Goal: Transaction & Acquisition: Purchase product/service

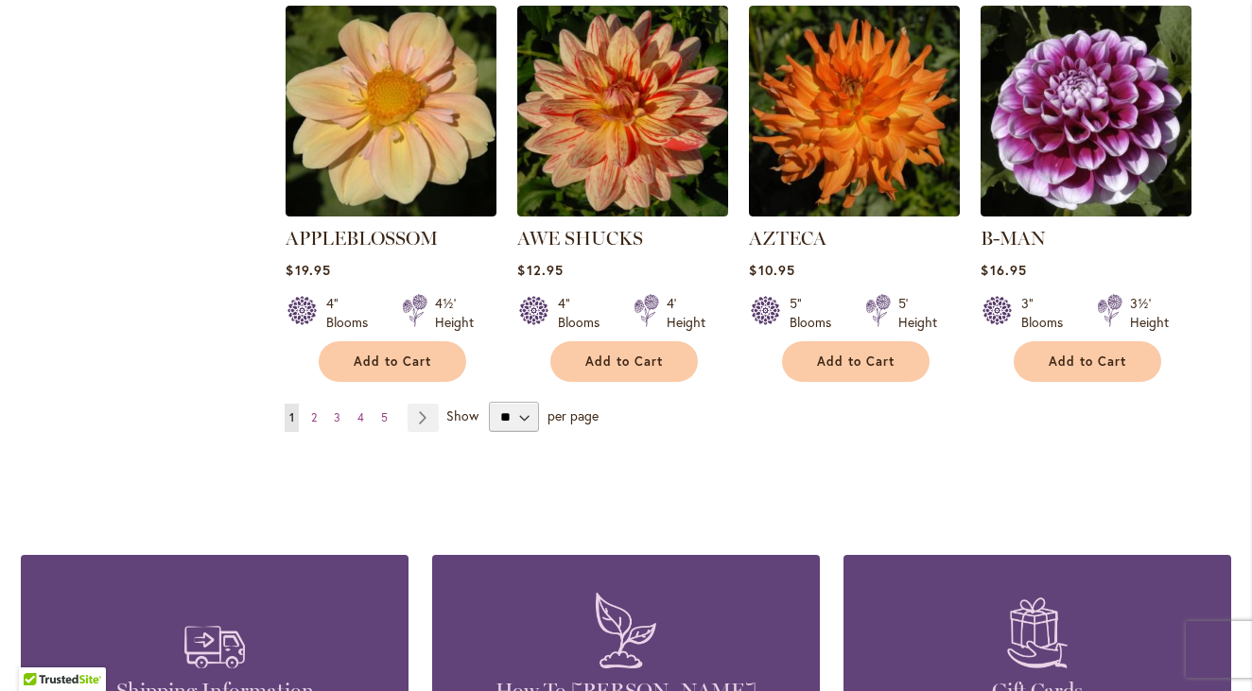
scroll to position [1703, 0]
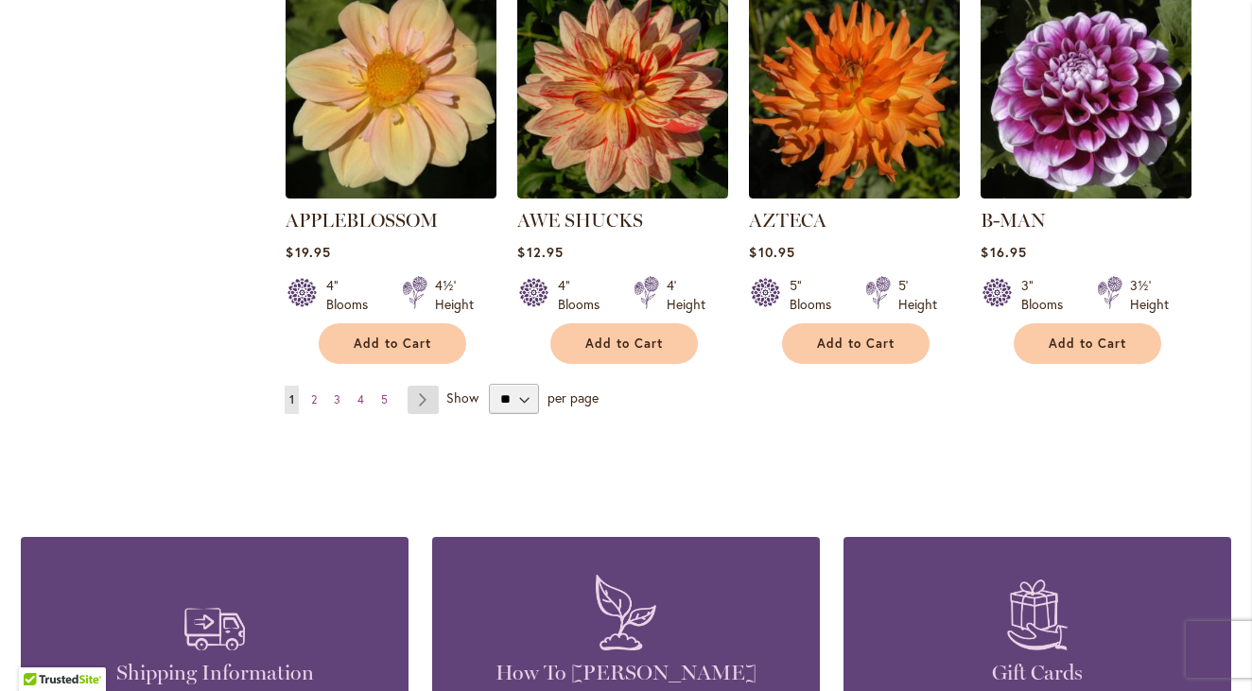
click at [416, 386] on link "Page Next" at bounding box center [423, 400] width 31 height 28
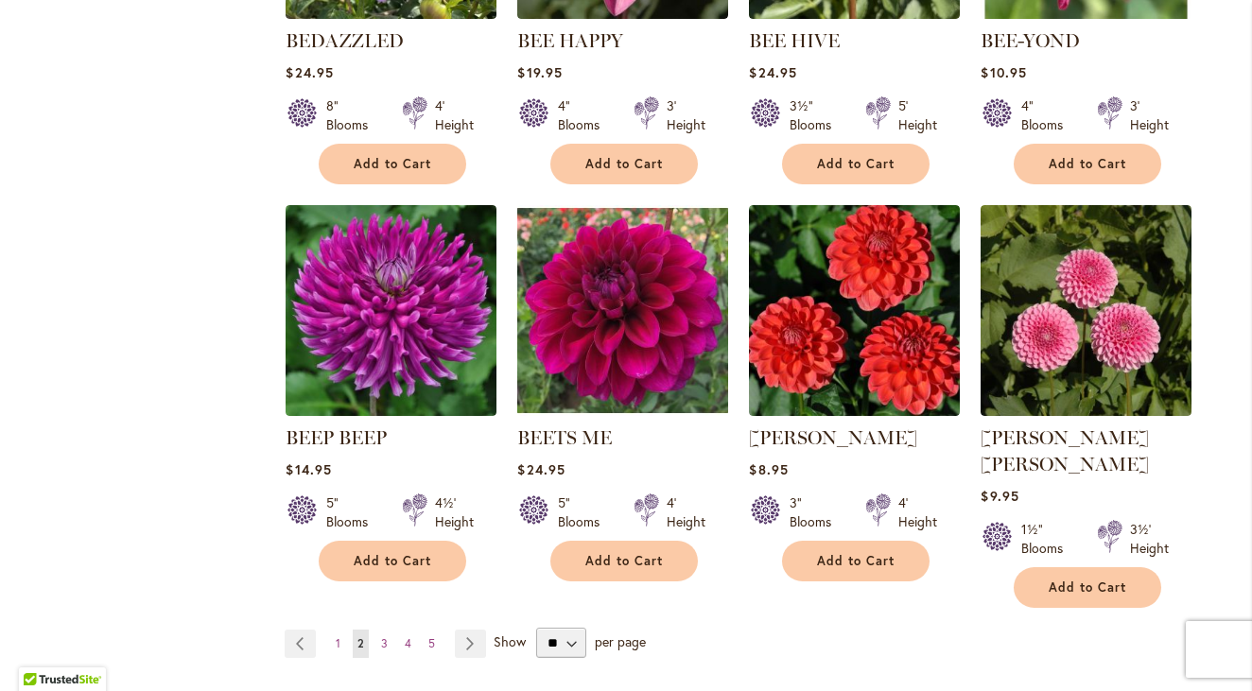
scroll to position [1513, 0]
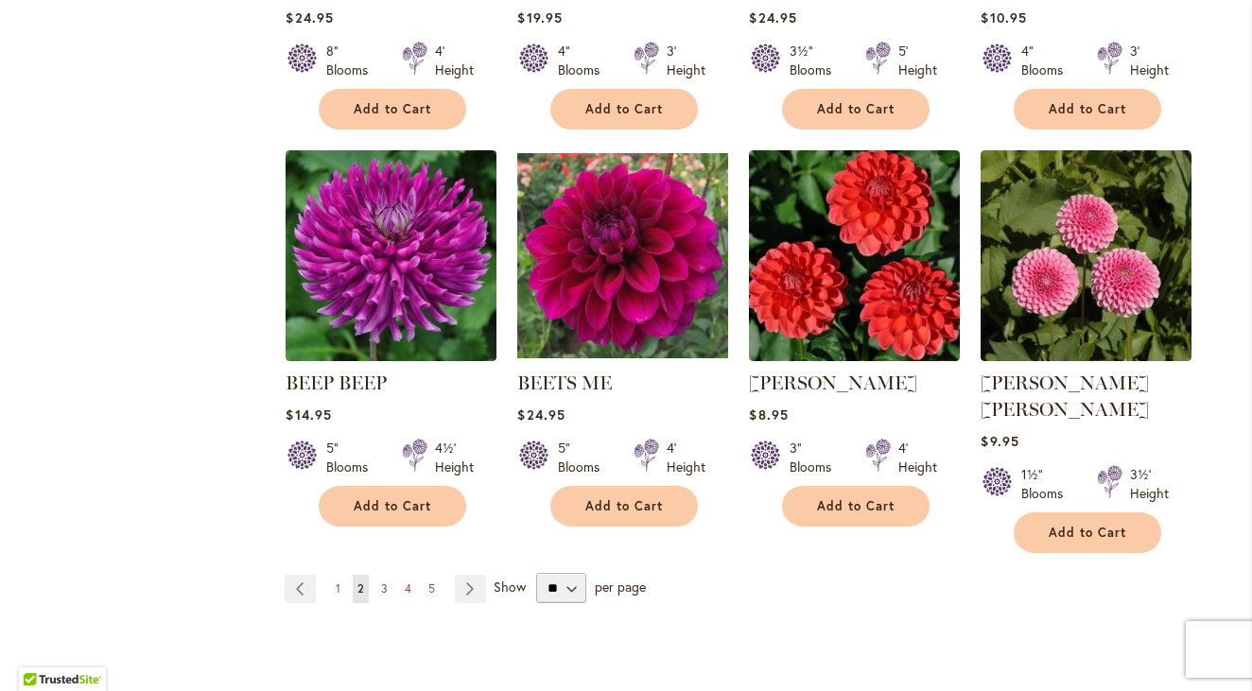
click at [385, 575] on link "Page 3" at bounding box center [384, 589] width 16 height 28
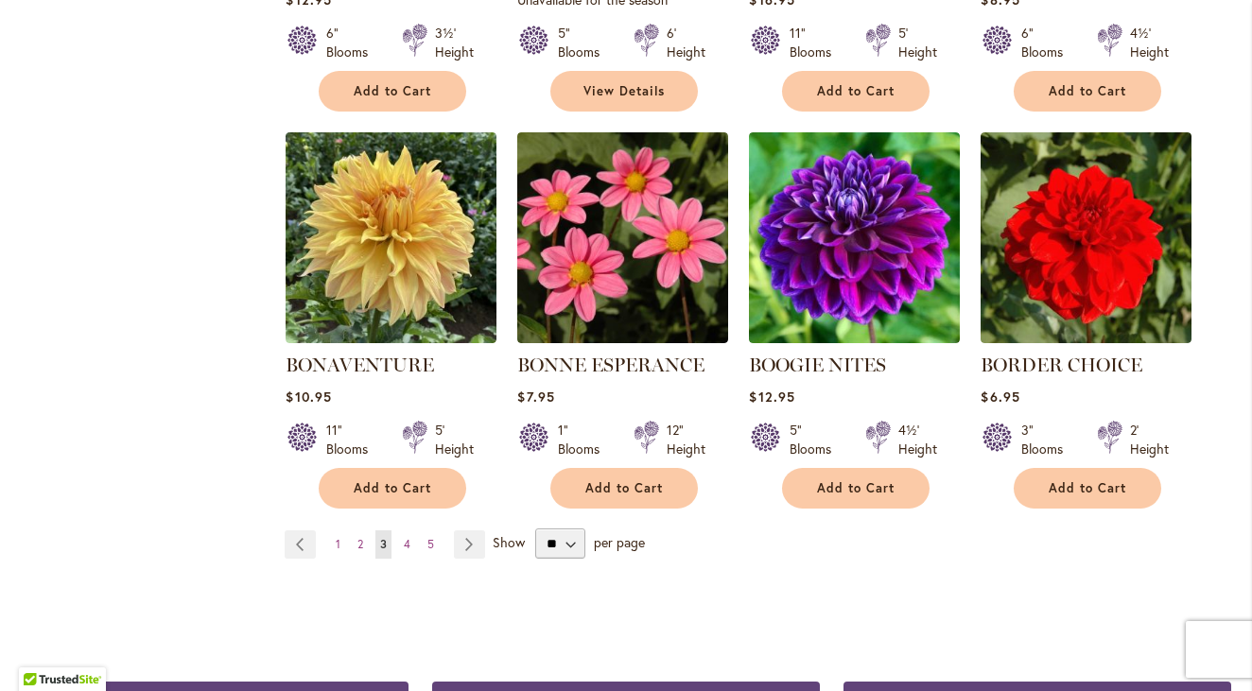
scroll to position [1608, 0]
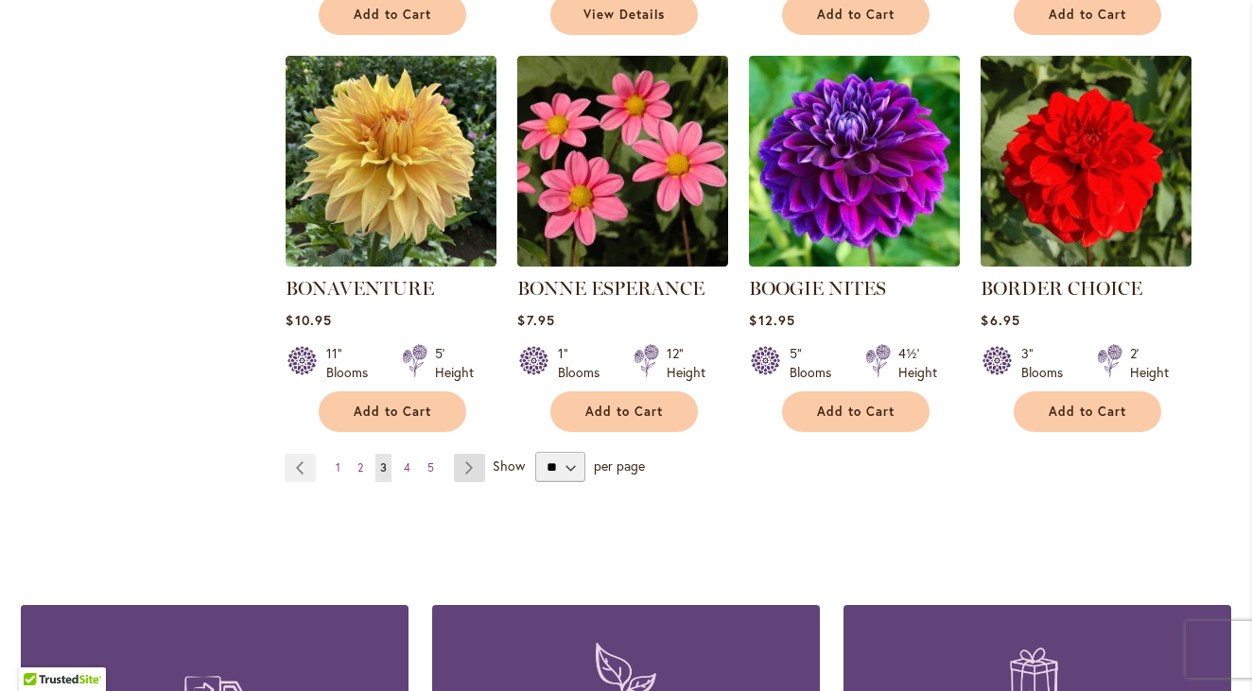
click at [457, 463] on link "Page Next" at bounding box center [469, 468] width 31 height 28
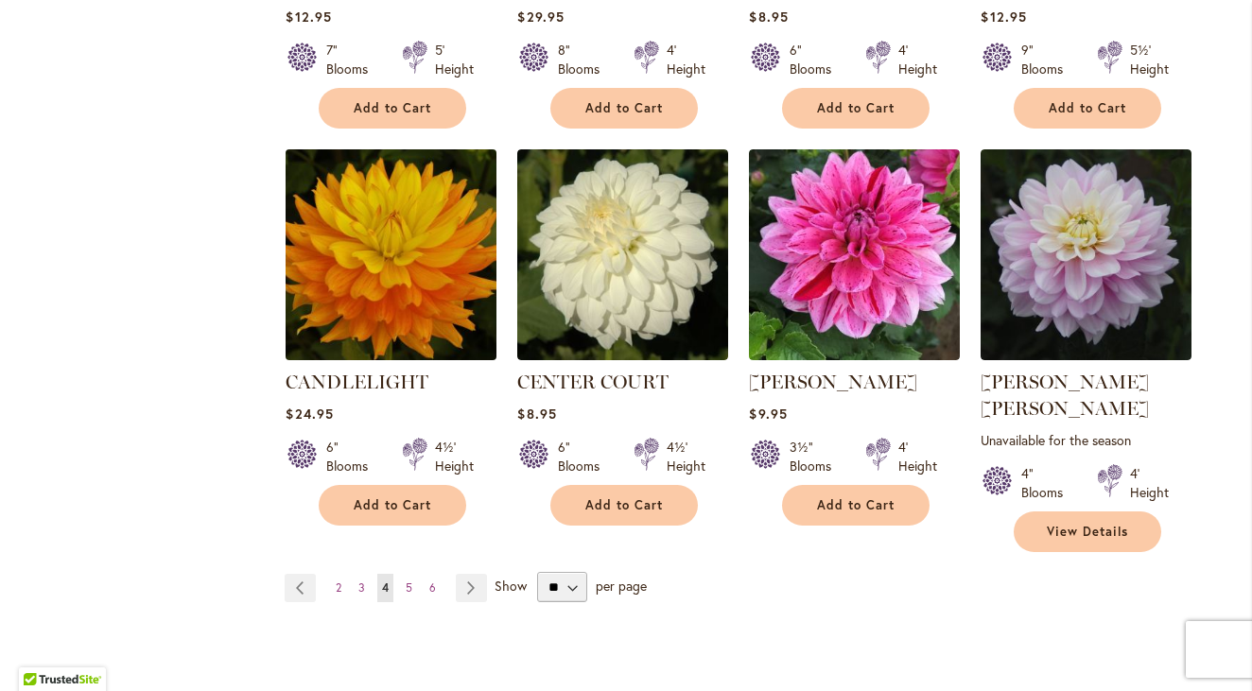
scroll to position [1608, 0]
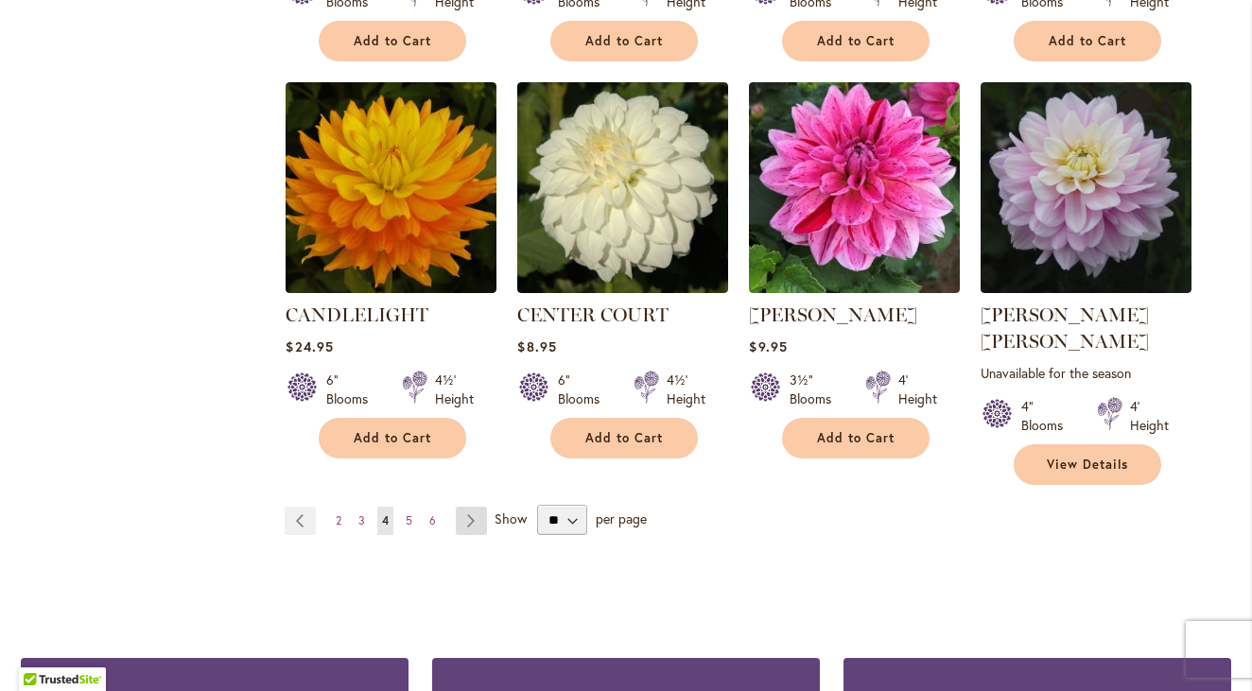
click at [465, 507] on link "Page Next" at bounding box center [471, 521] width 31 height 28
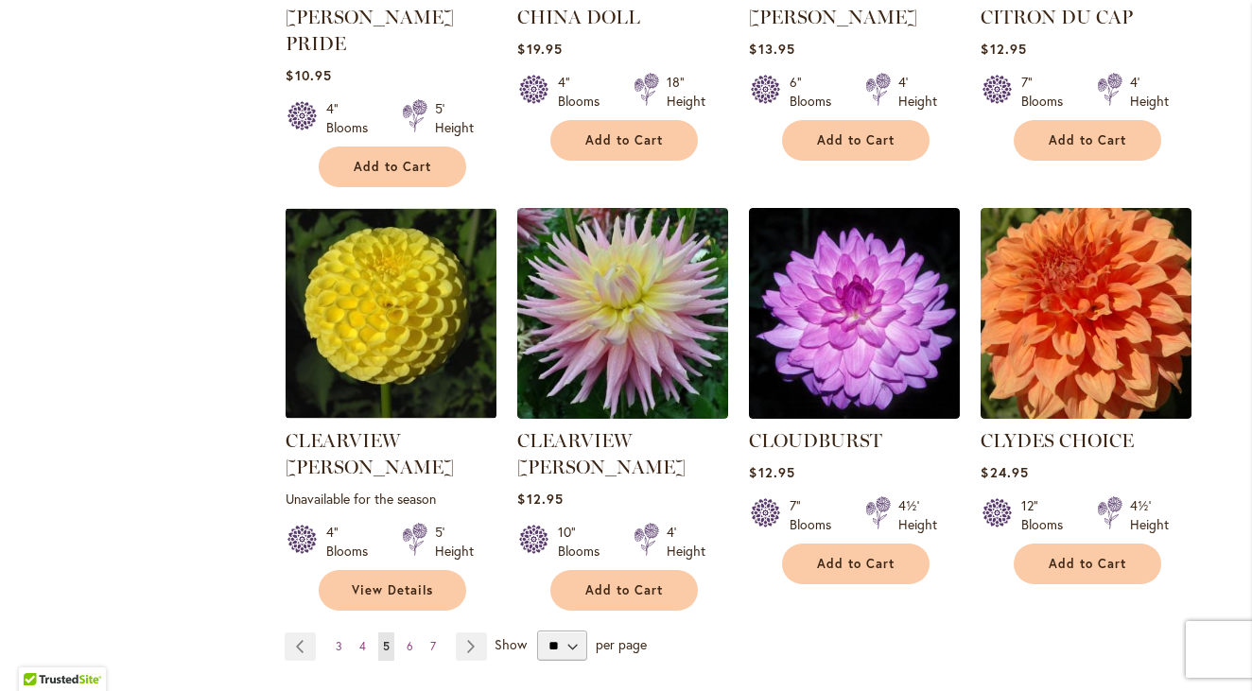
scroll to position [1513, 0]
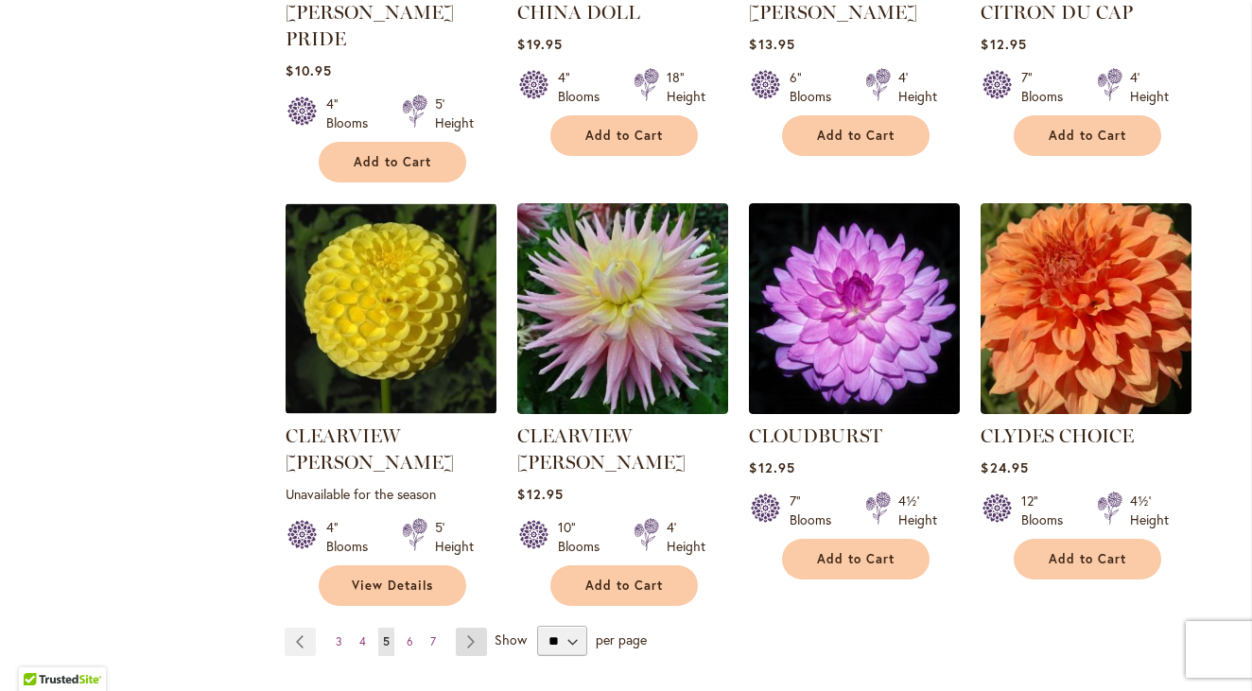
click at [463, 628] on link "Page Next" at bounding box center [471, 642] width 31 height 28
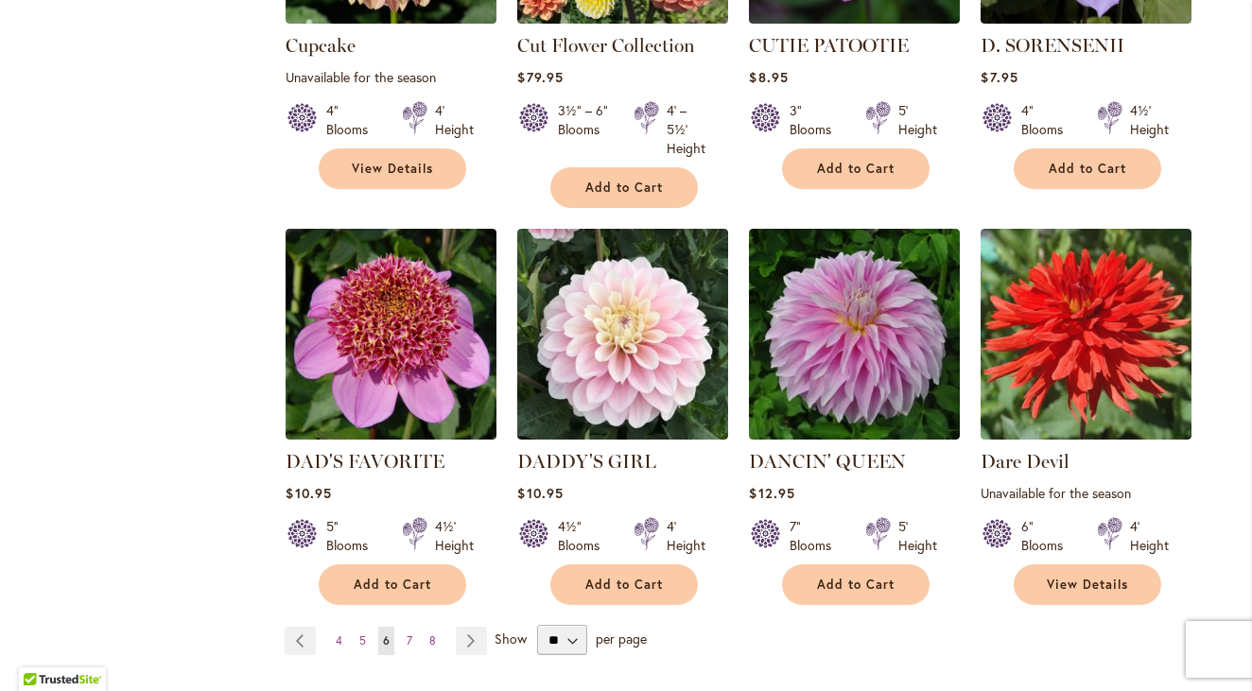
scroll to position [1513, 0]
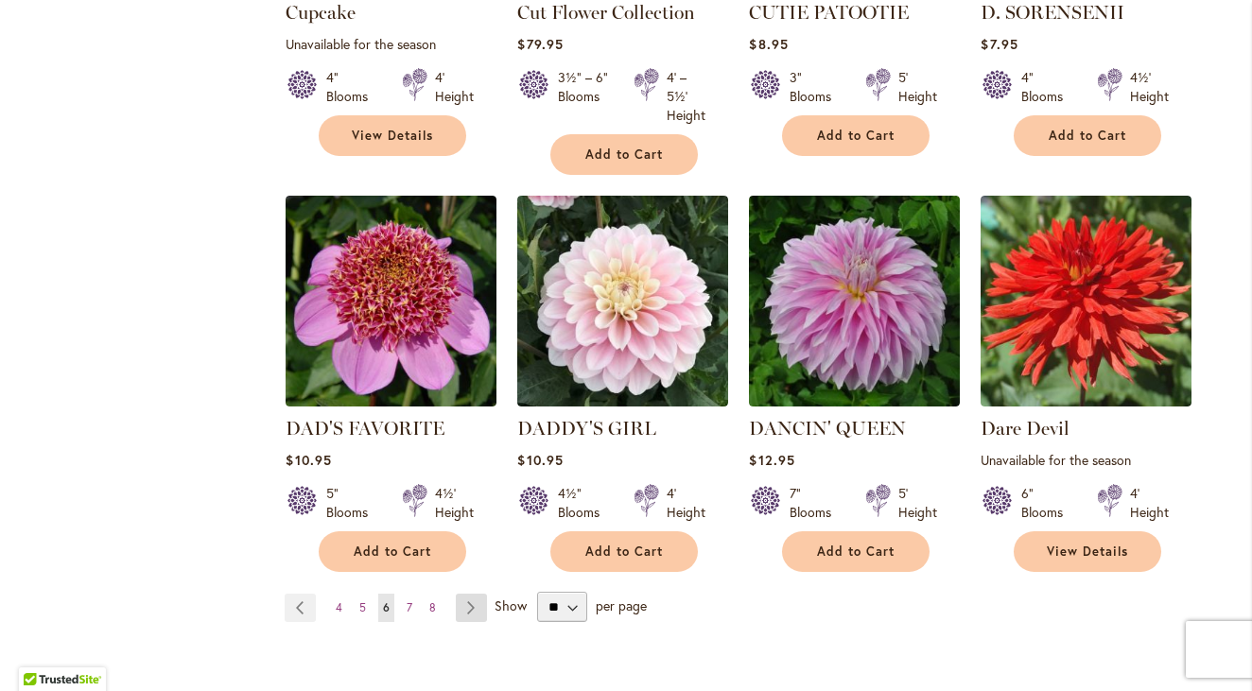
click at [462, 610] on link "Page Next" at bounding box center [471, 608] width 31 height 28
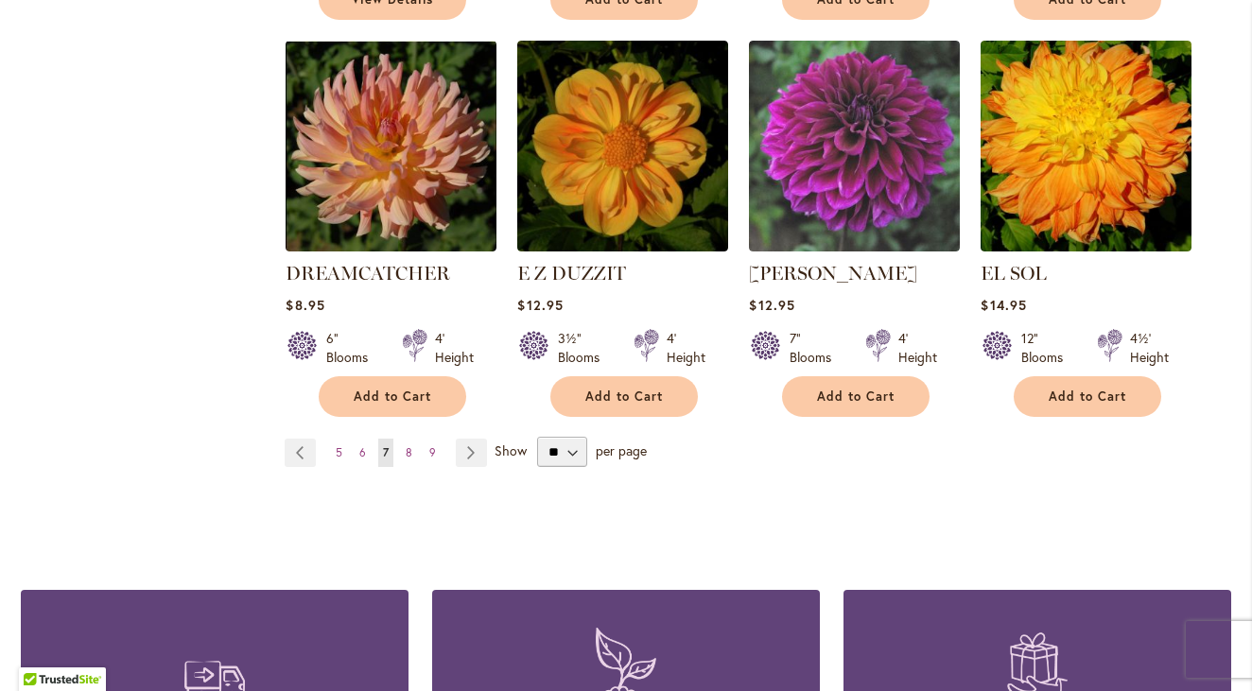
scroll to position [1703, 0]
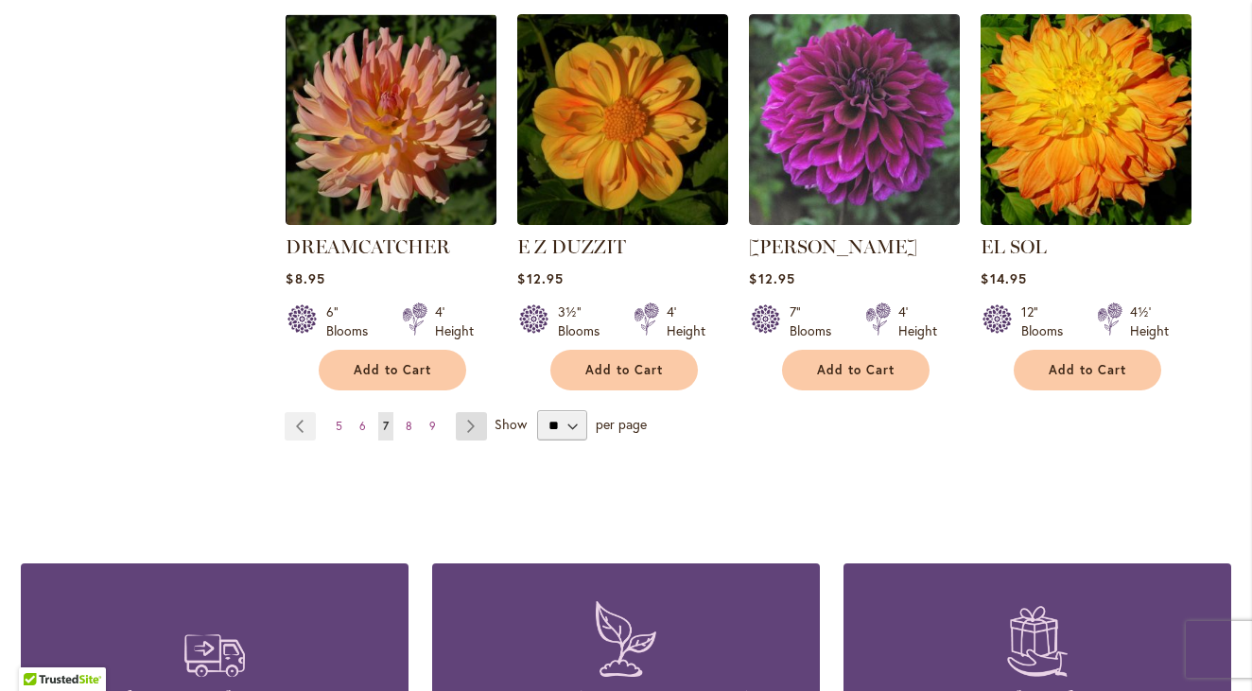
click at [462, 412] on link "Page Next" at bounding box center [471, 426] width 31 height 28
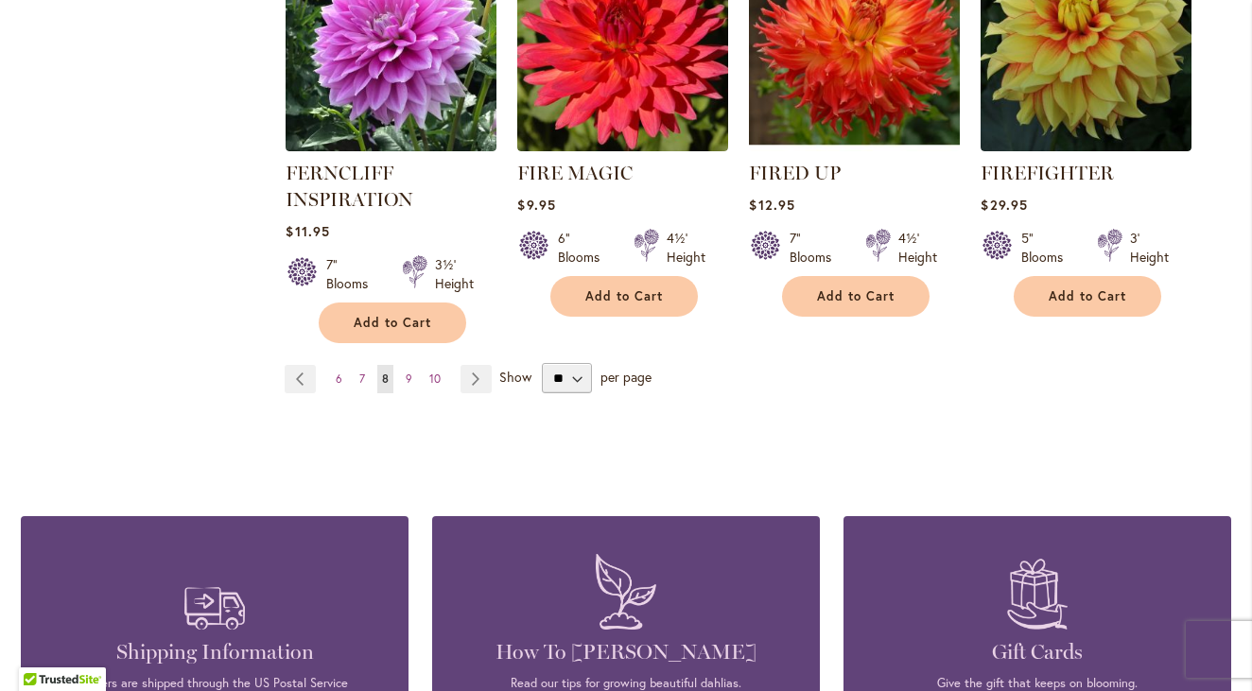
scroll to position [1797, 0]
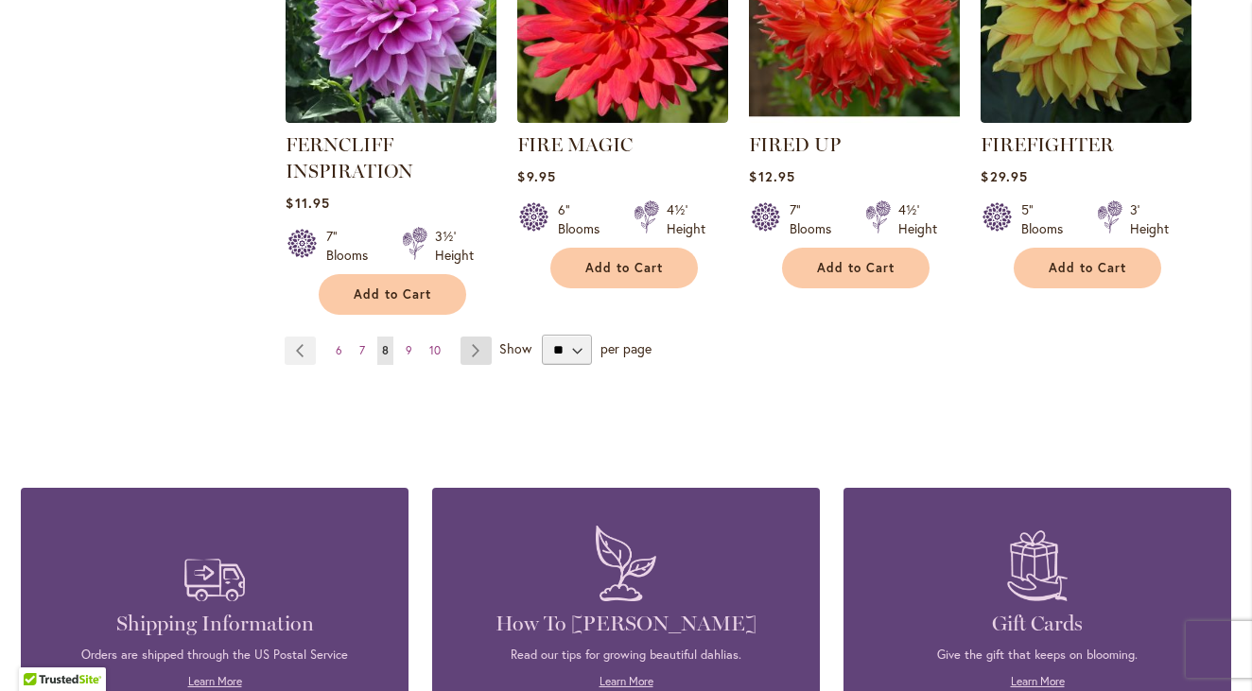
click at [478, 347] on link "Page Next" at bounding box center [476, 351] width 31 height 28
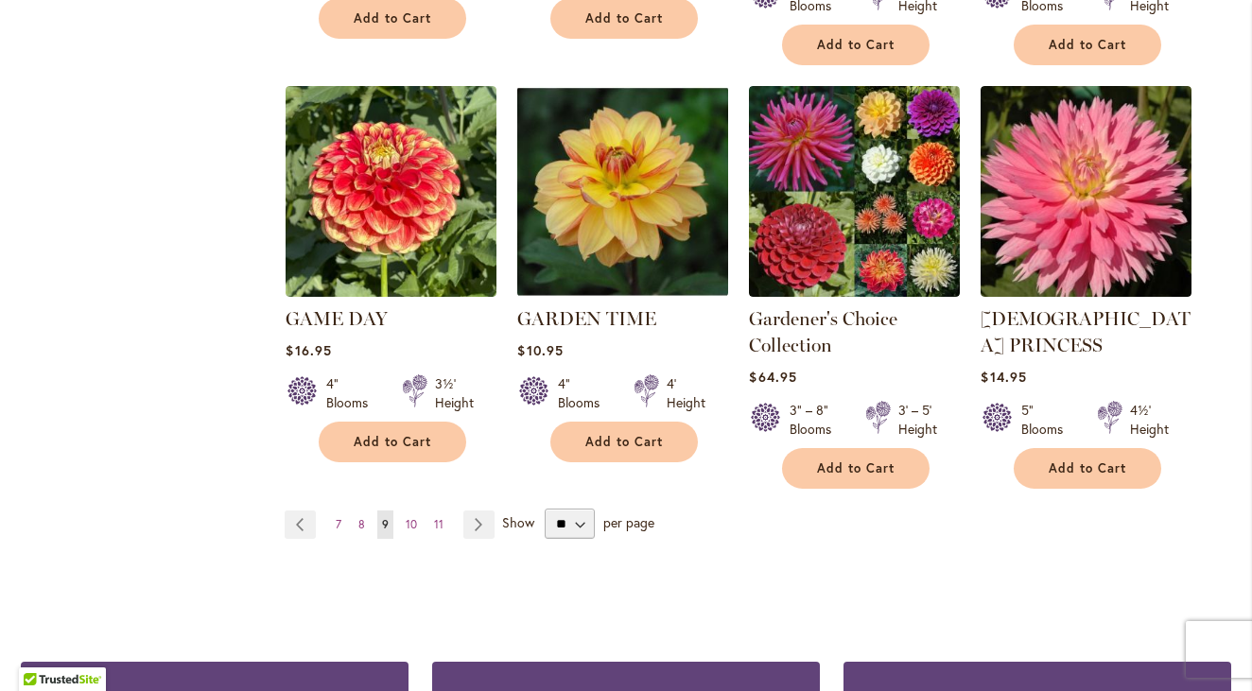
scroll to position [1703, 0]
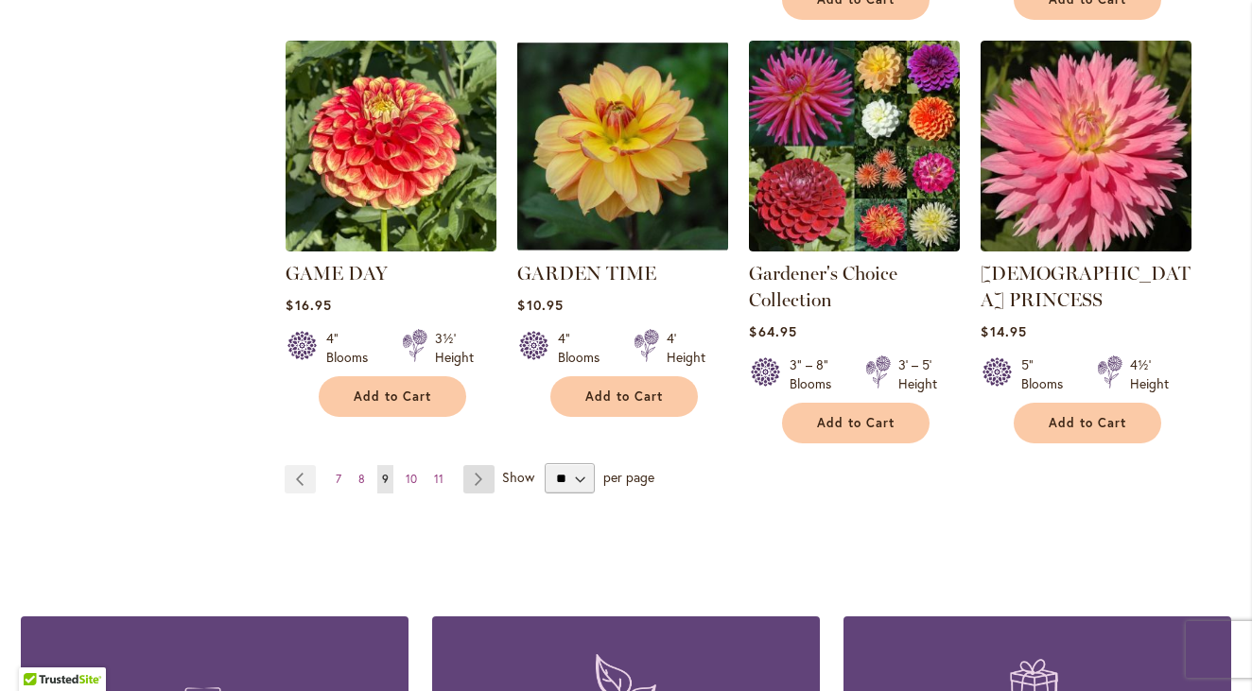
click at [475, 465] on link "Page Next" at bounding box center [478, 479] width 31 height 28
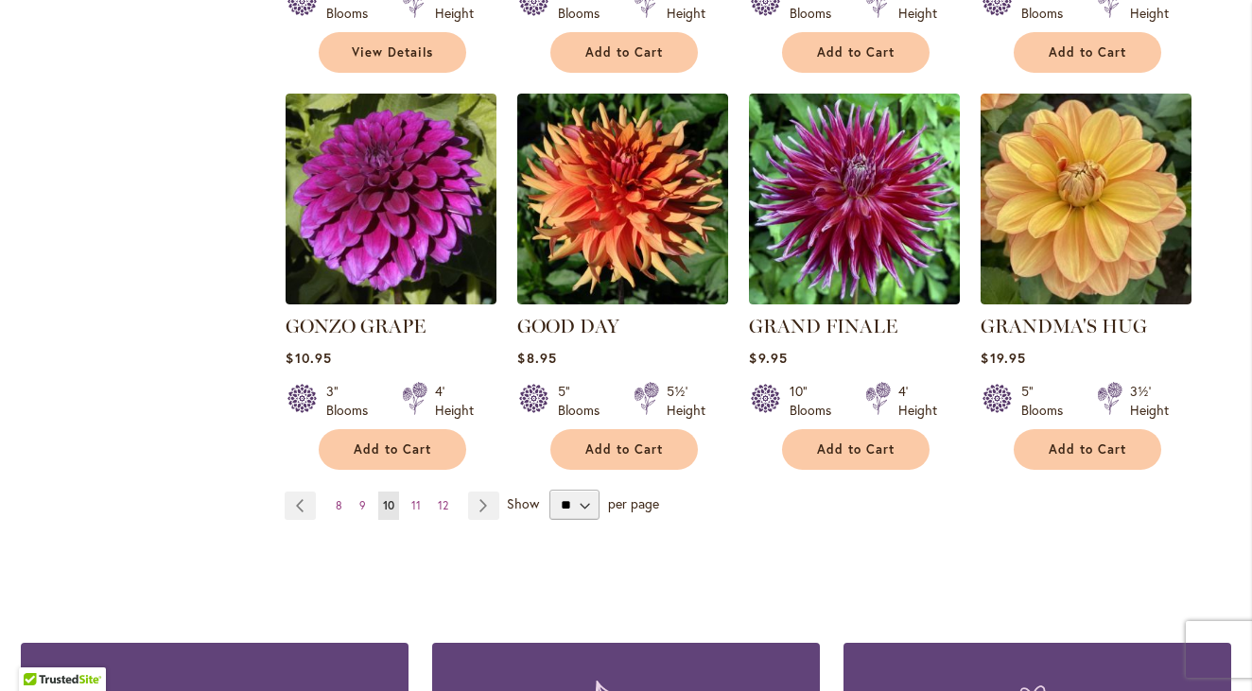
scroll to position [1608, 0]
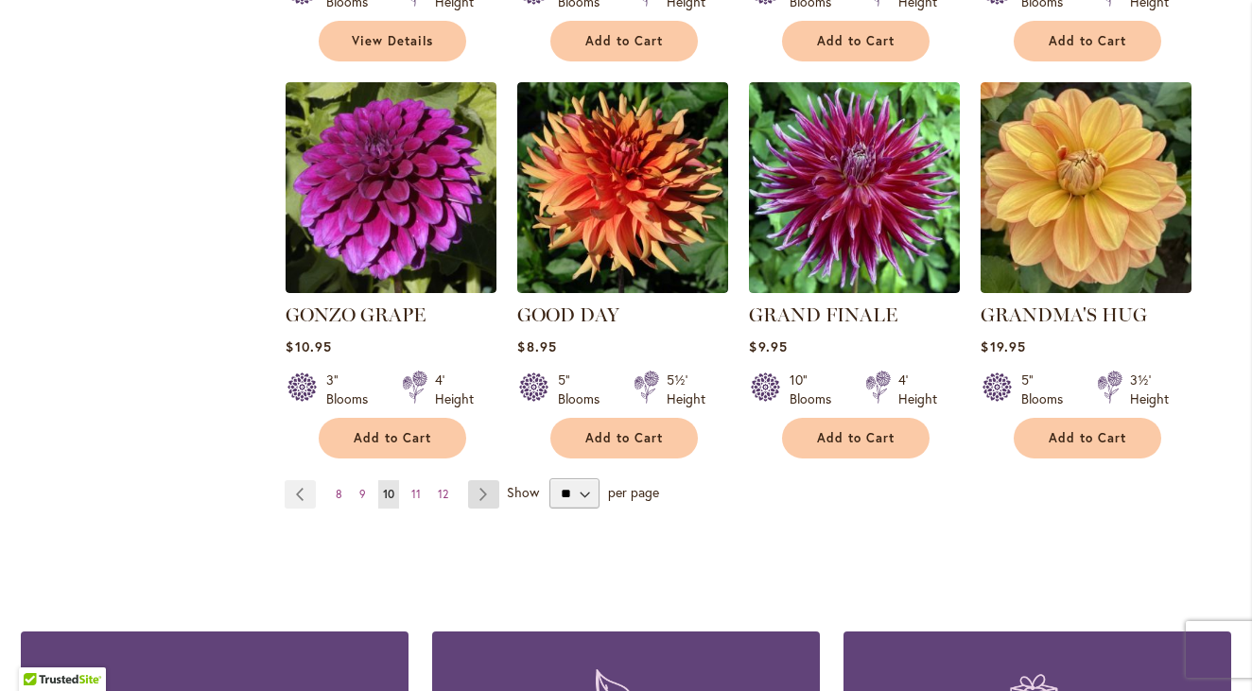
click at [480, 480] on link "Page Next" at bounding box center [483, 494] width 31 height 28
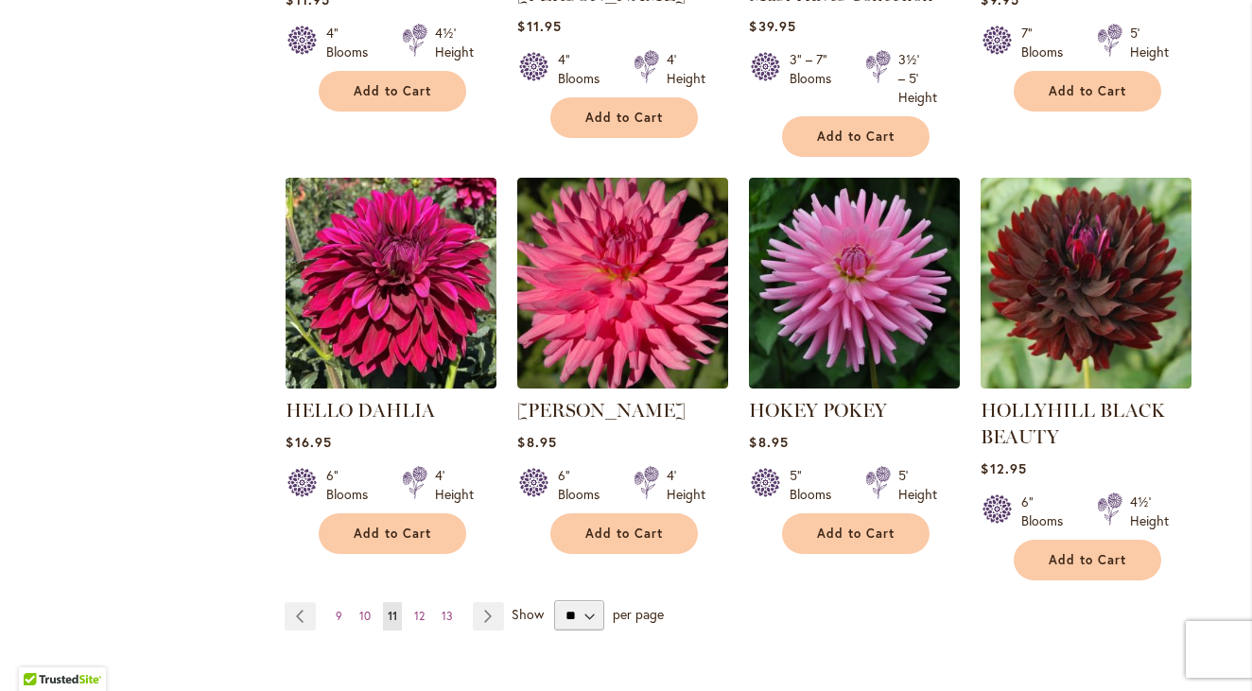
scroll to position [1703, 0]
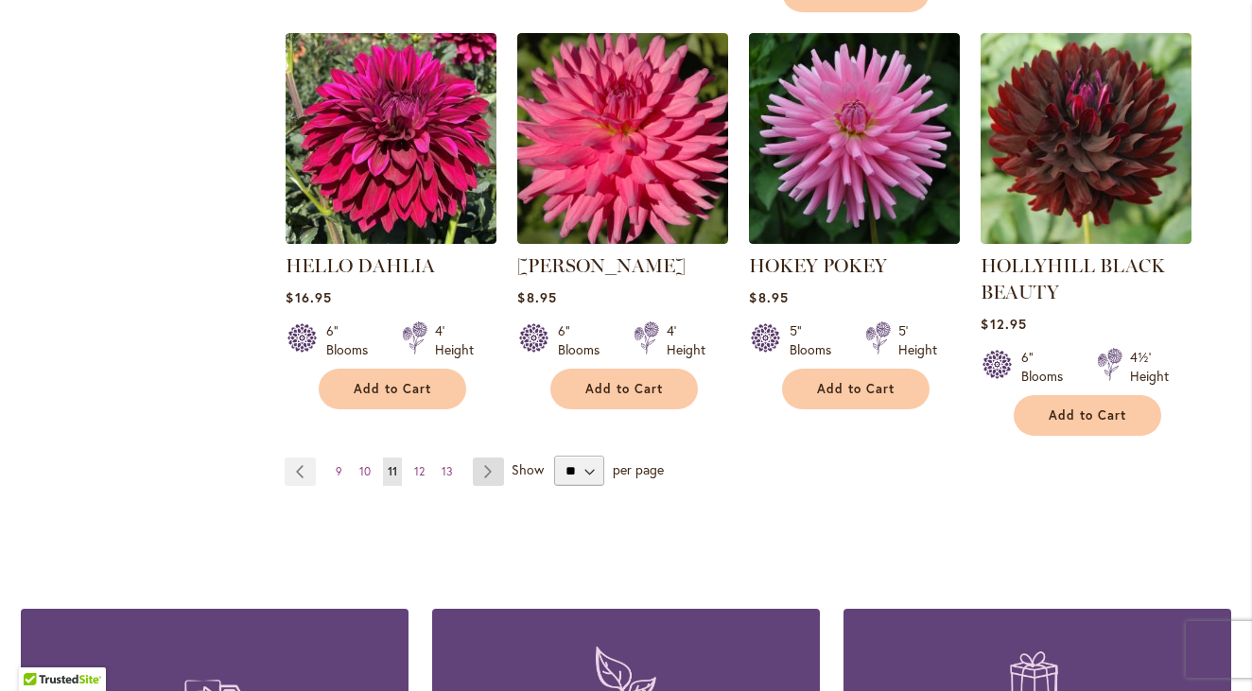
click at [485, 468] on link "Page Next" at bounding box center [488, 472] width 31 height 28
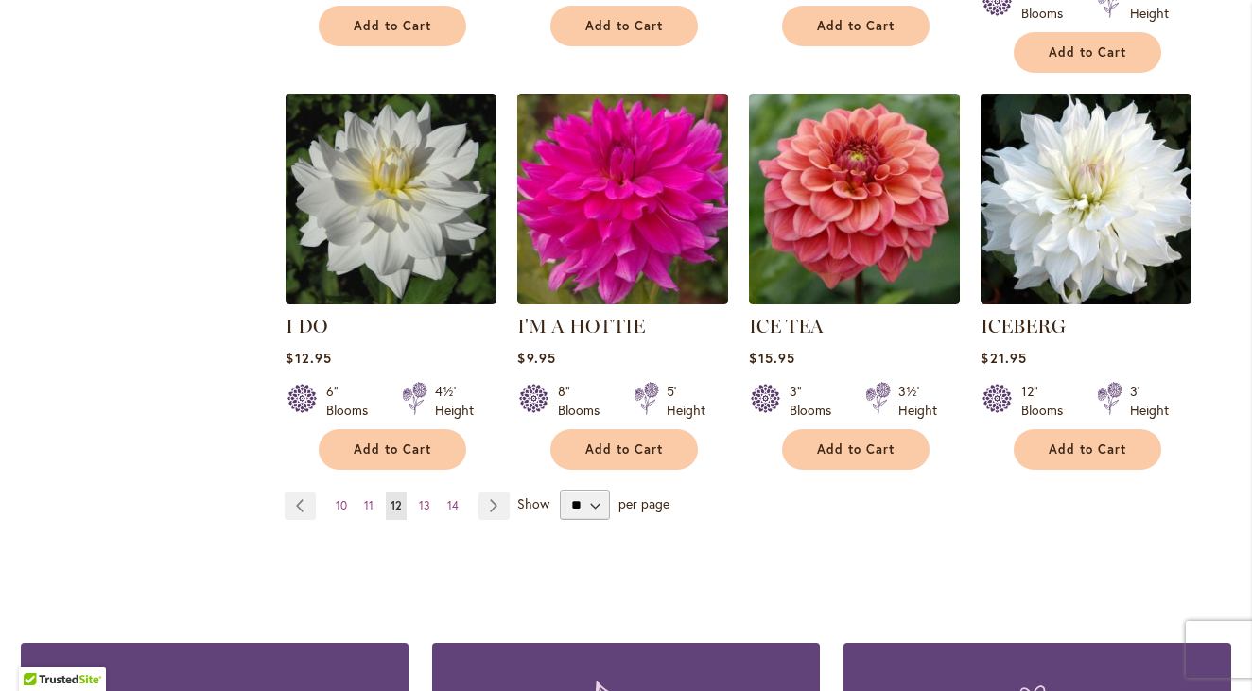
scroll to position [1608, 0]
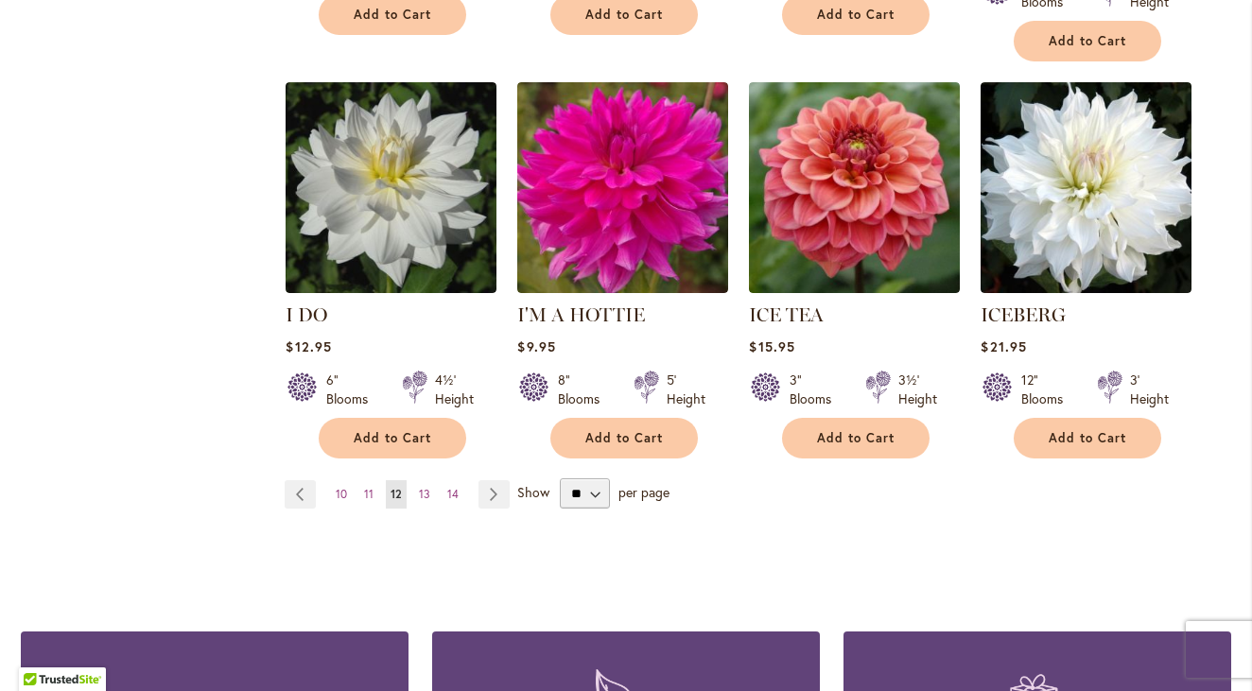
click at [490, 480] on link "Page Next" at bounding box center [494, 494] width 31 height 28
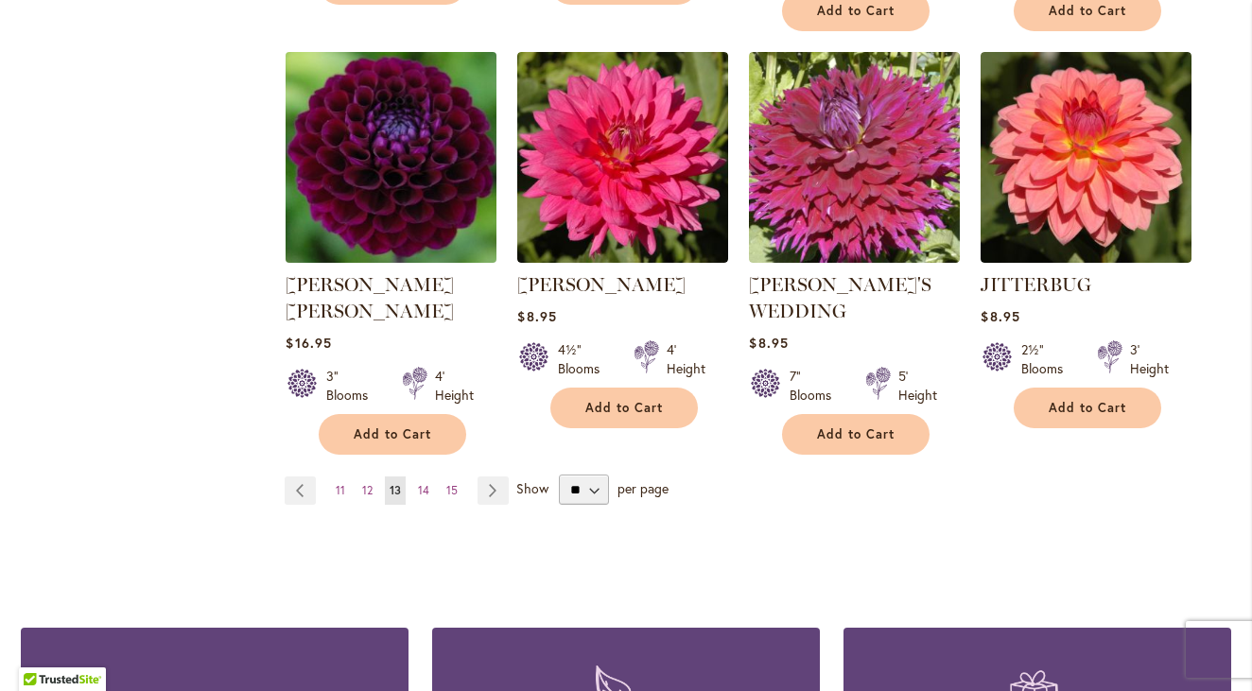
scroll to position [1703, 0]
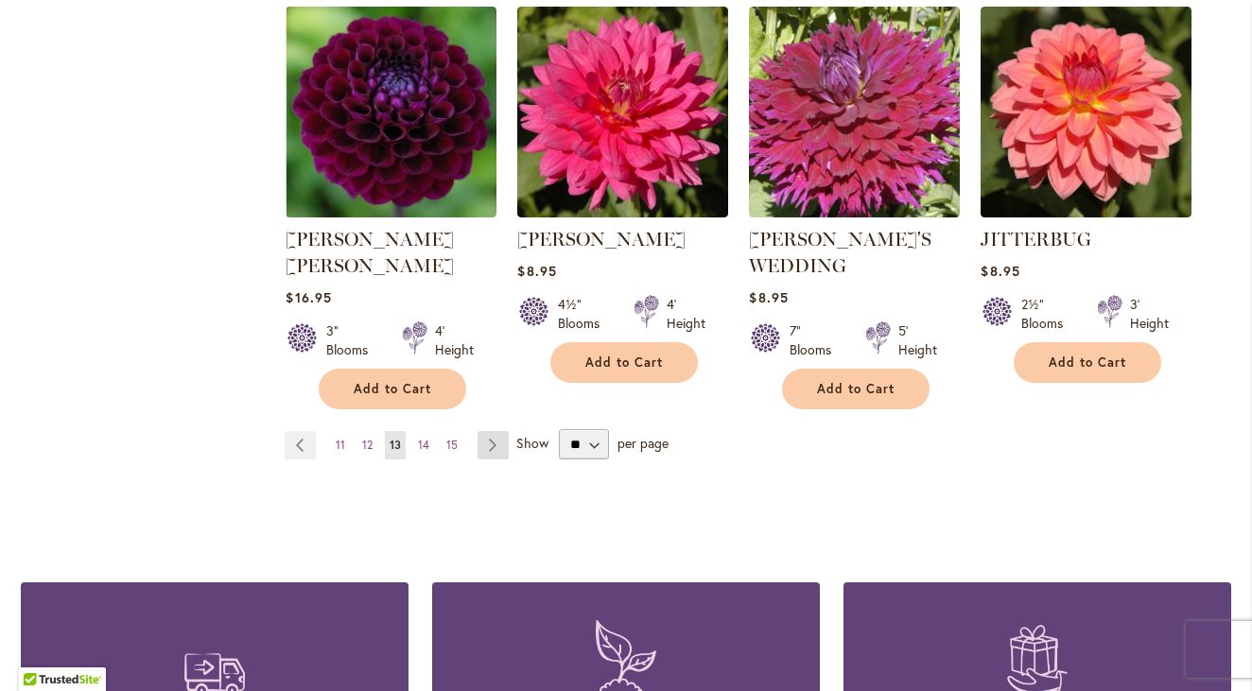
click at [490, 431] on link "Page Next" at bounding box center [493, 445] width 31 height 28
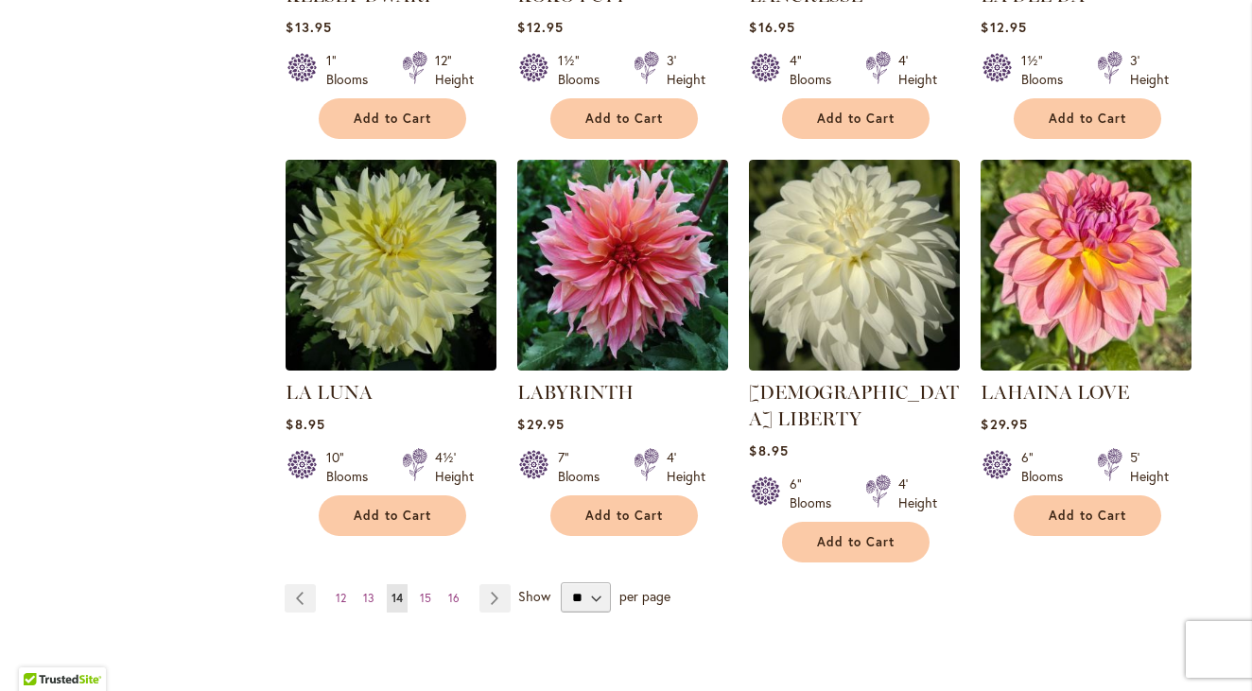
scroll to position [1513, 0]
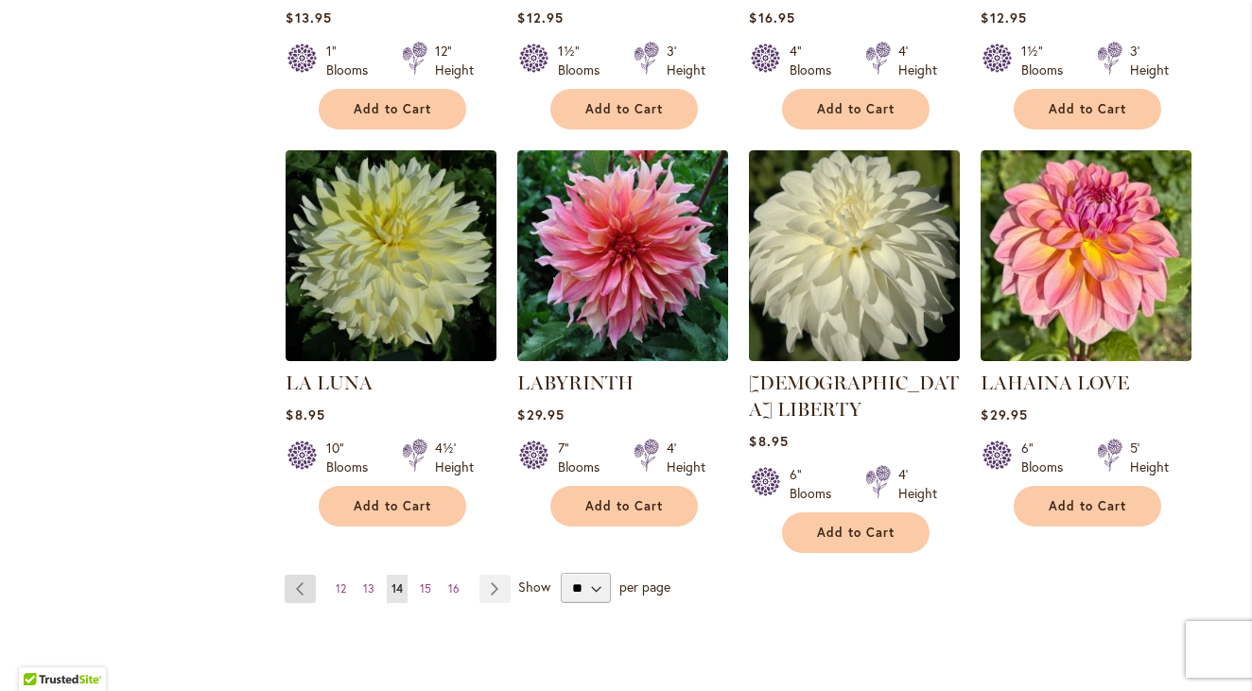
click at [290, 575] on link "Page Previous" at bounding box center [300, 589] width 31 height 28
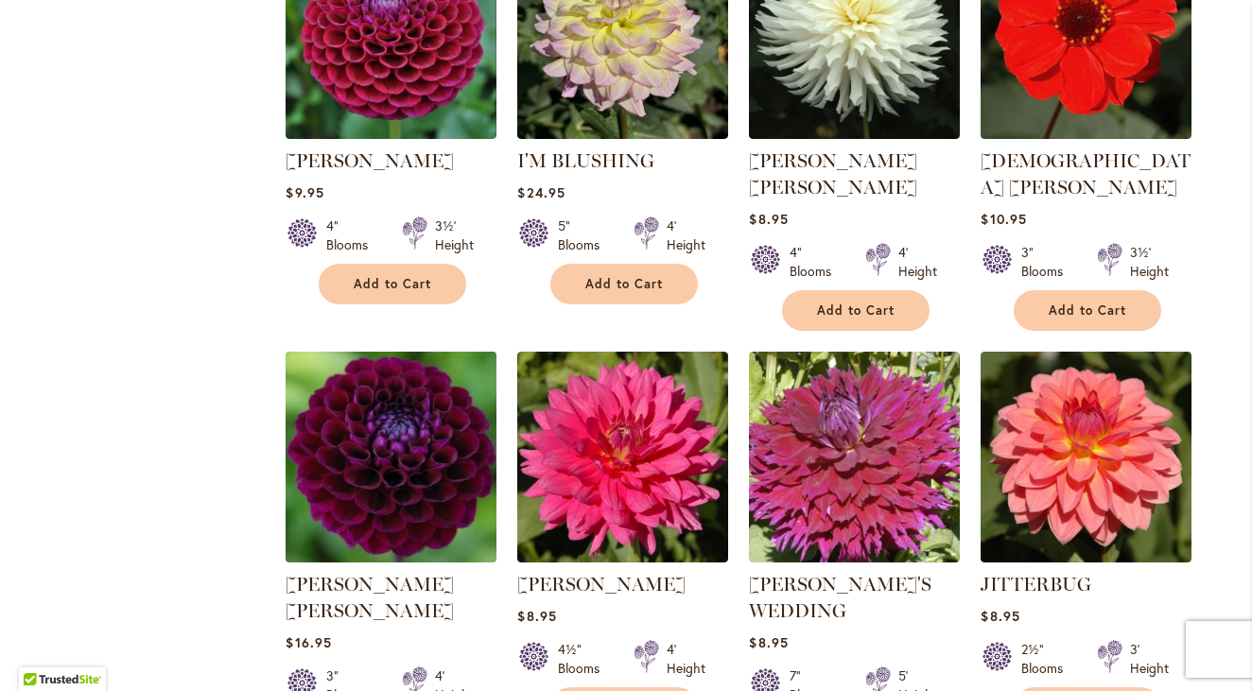
scroll to position [1608, 0]
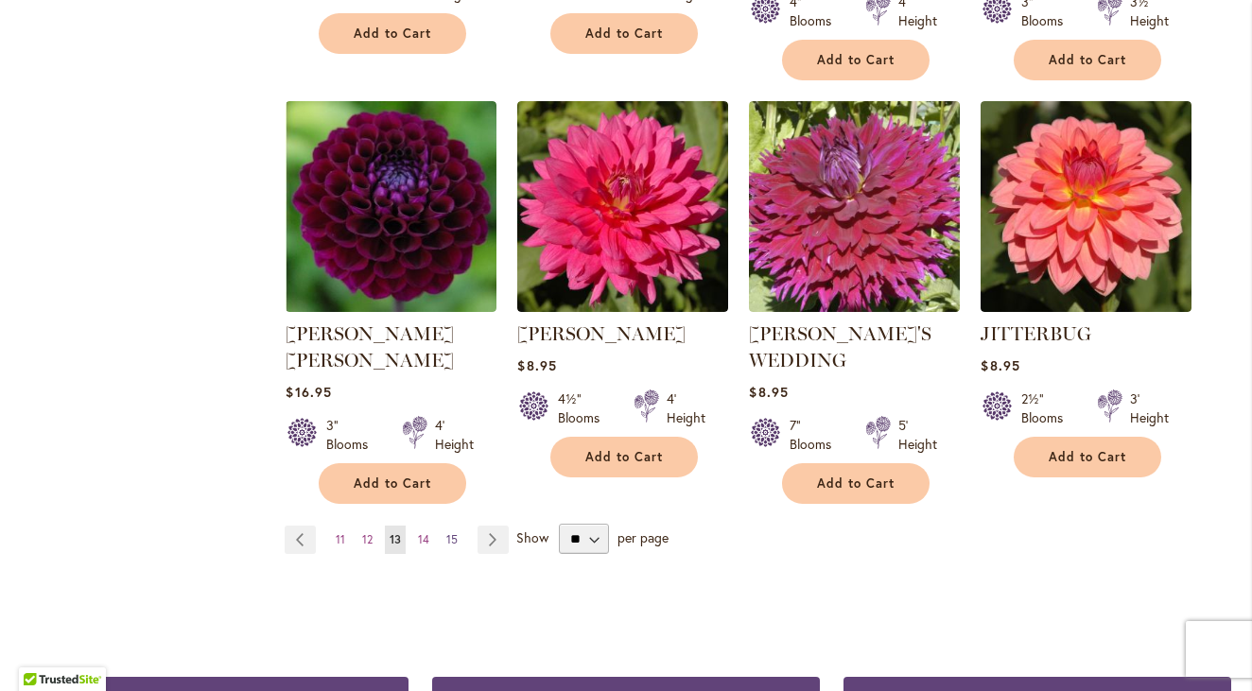
click at [442, 526] on link "Page 15" at bounding box center [452, 540] width 21 height 28
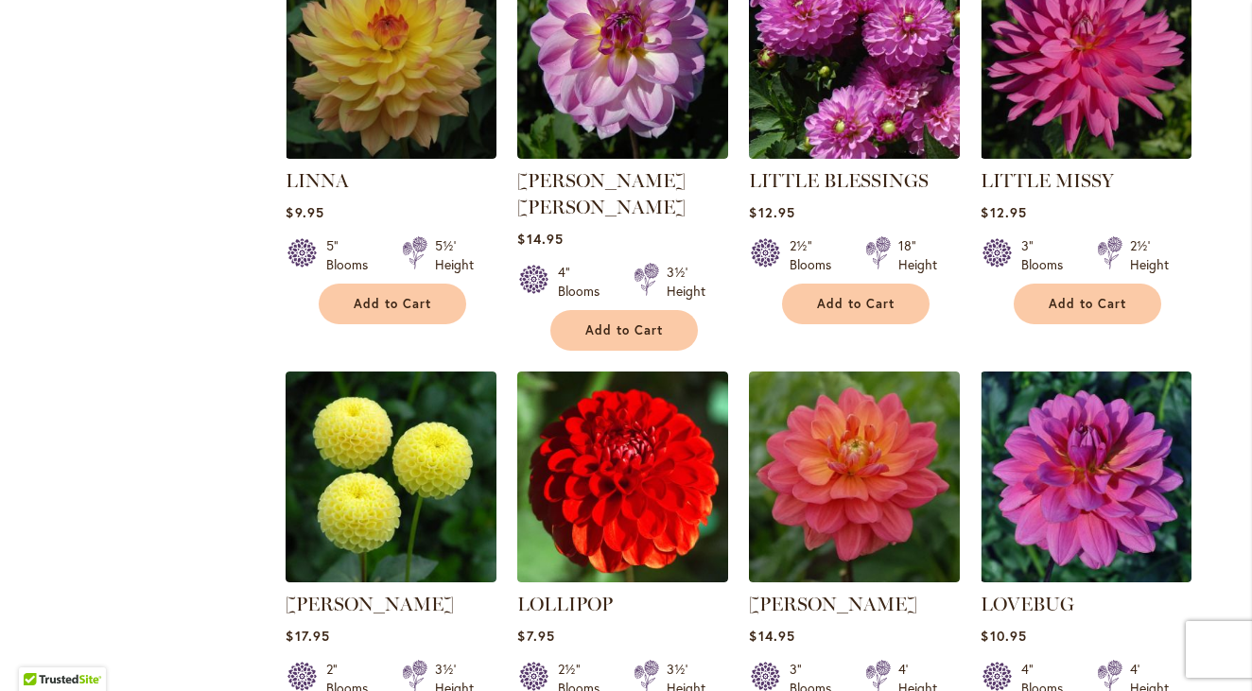
scroll to position [1608, 0]
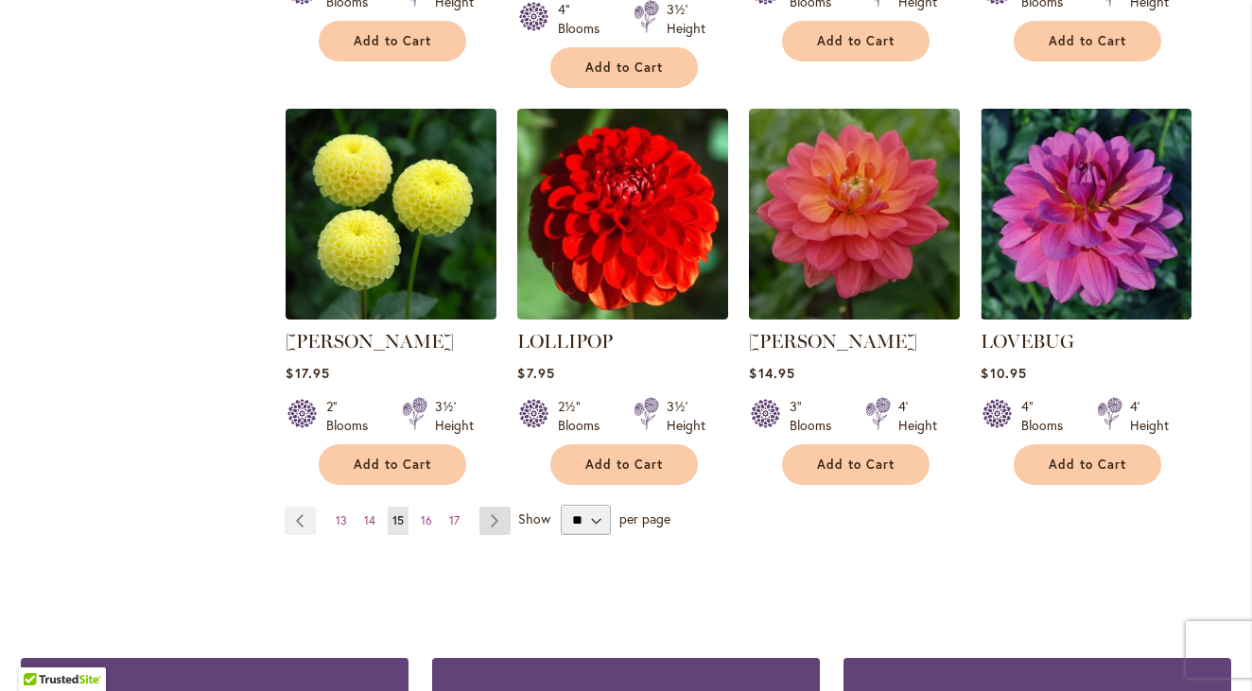
click at [491, 507] on link "Page Next" at bounding box center [495, 521] width 31 height 28
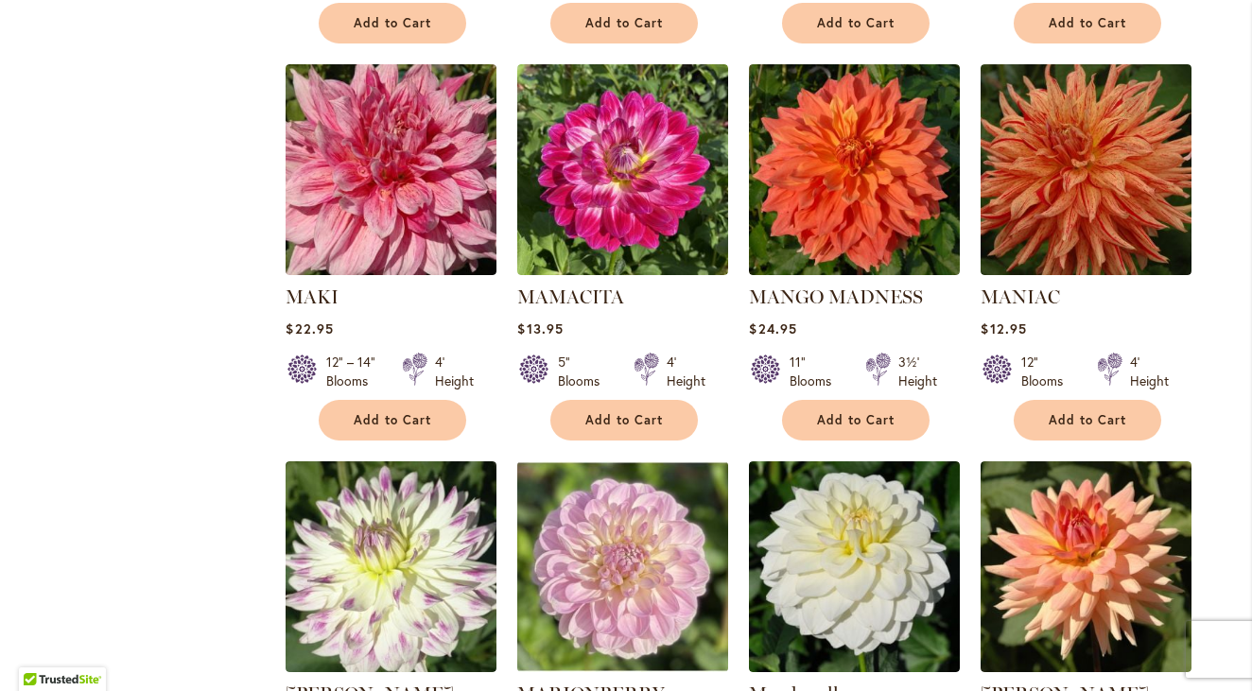
scroll to position [1513, 0]
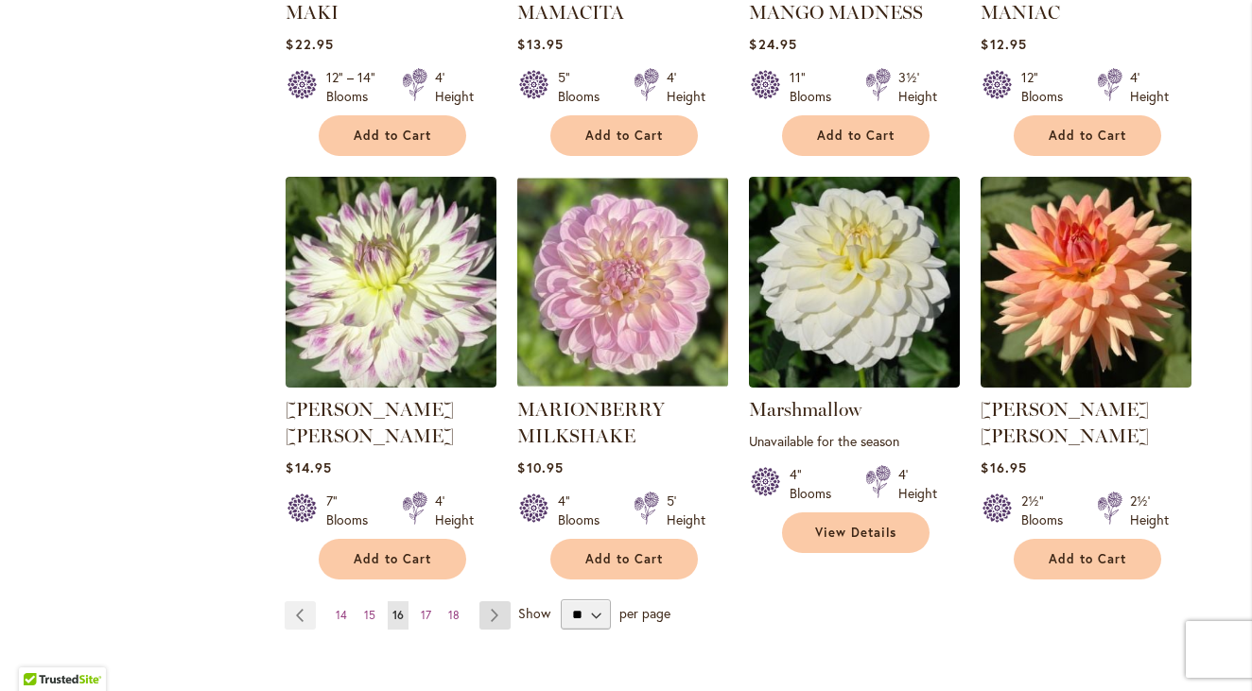
click at [484, 602] on link "Page Next" at bounding box center [495, 616] width 31 height 28
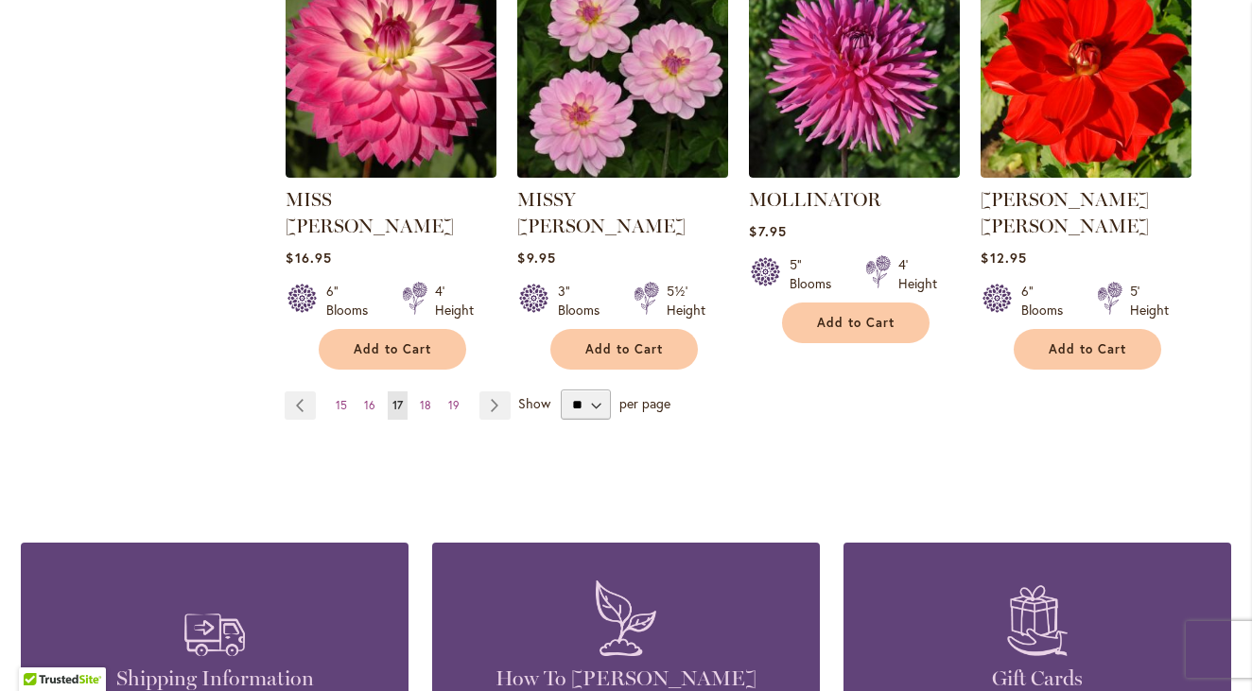
scroll to position [1703, 0]
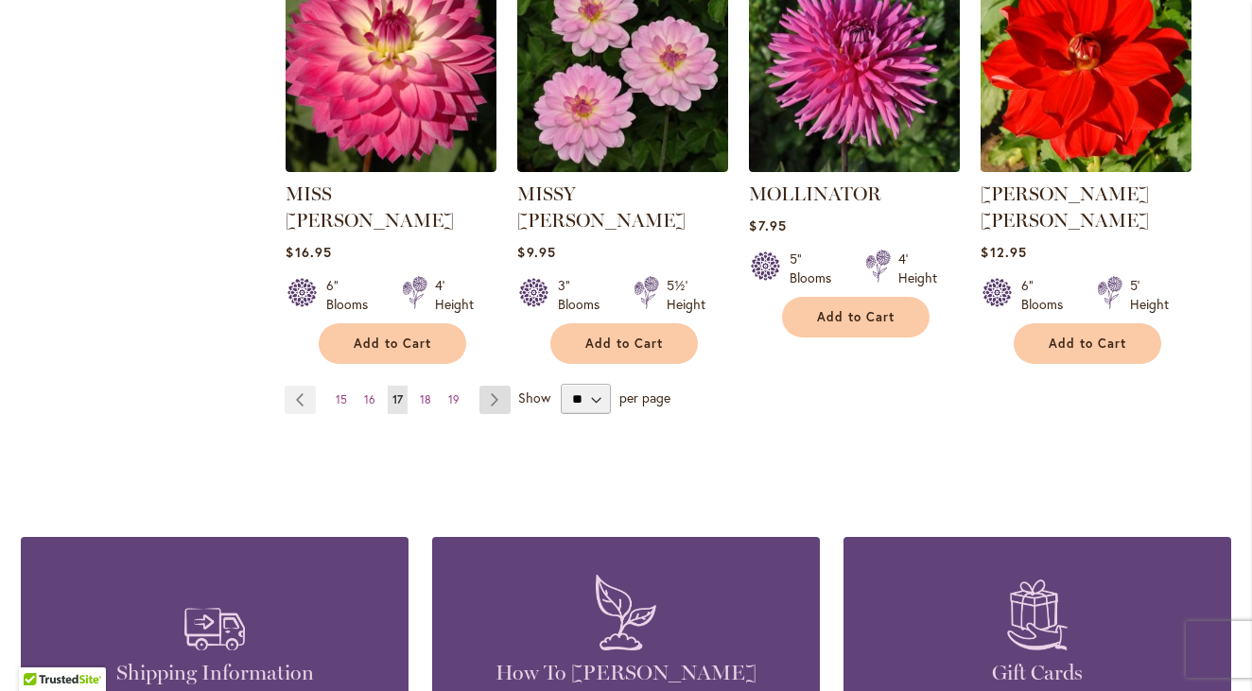
click at [484, 386] on link "Page Next" at bounding box center [495, 400] width 31 height 28
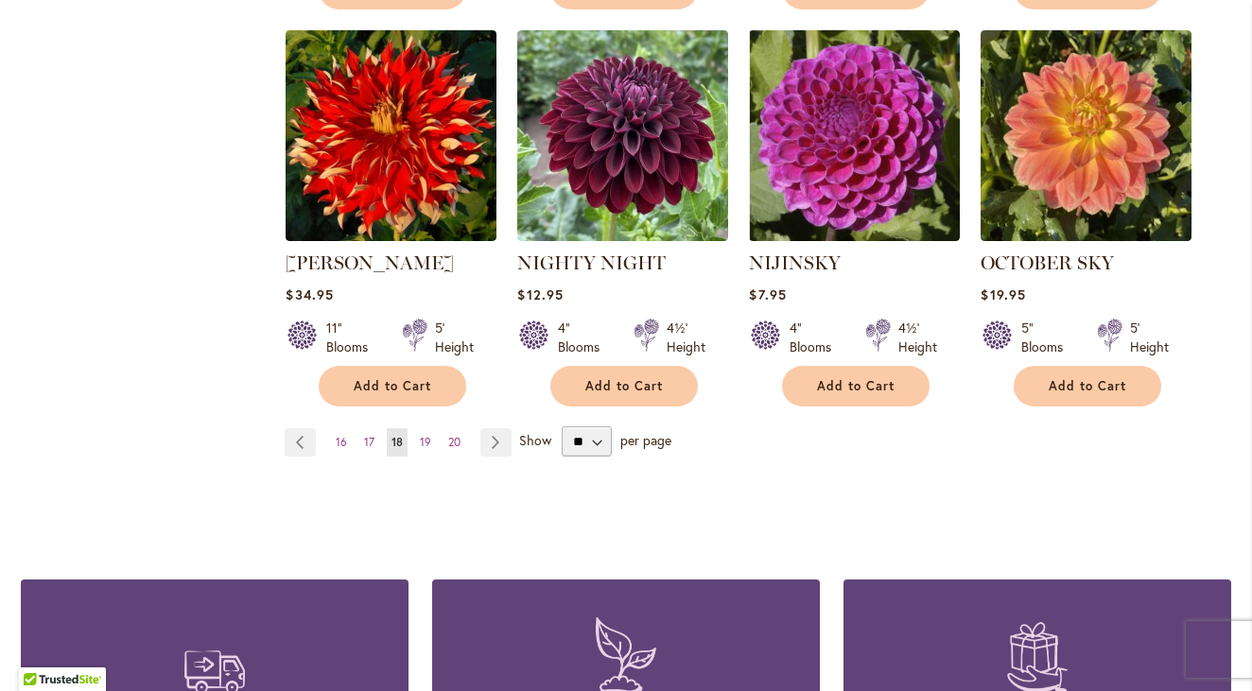
scroll to position [1703, 0]
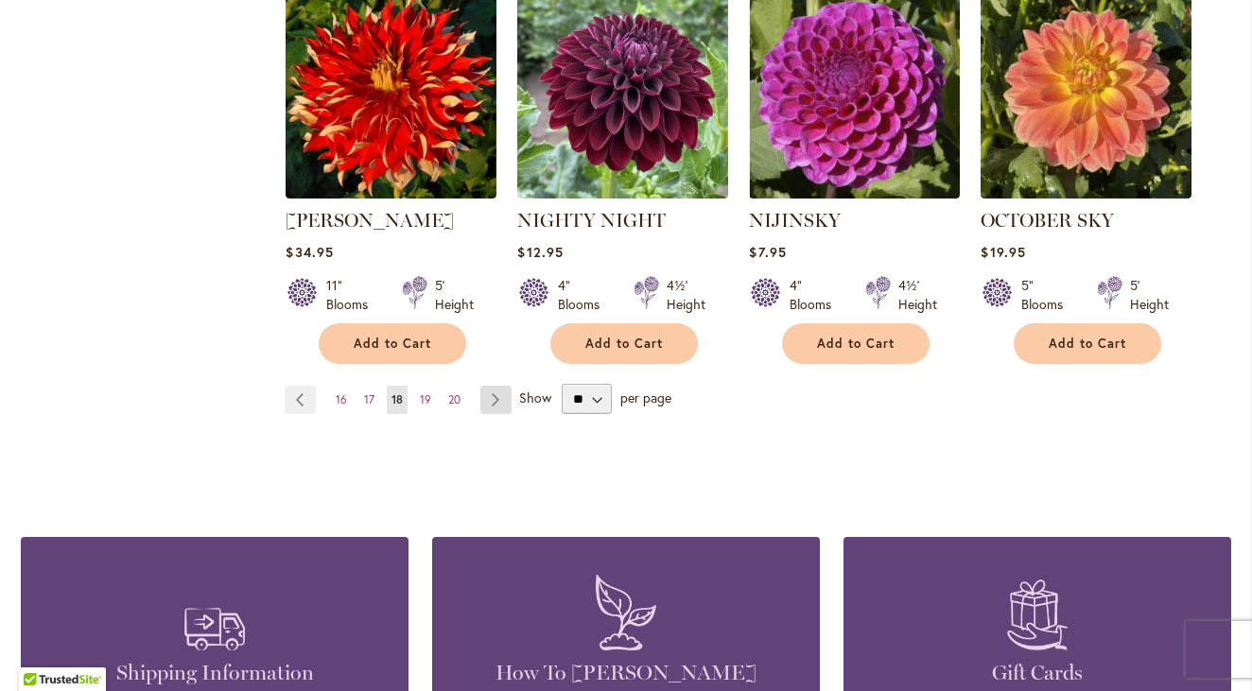
click at [491, 386] on link "Page Next" at bounding box center [495, 400] width 31 height 28
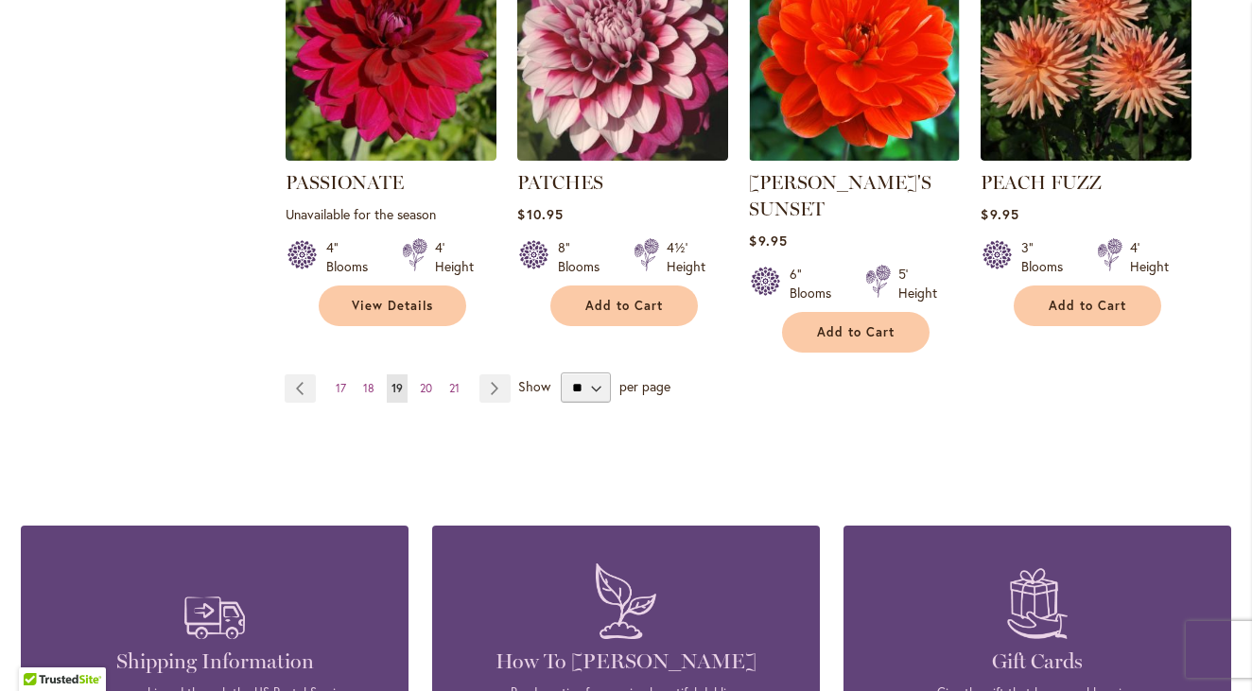
scroll to position [1797, 0]
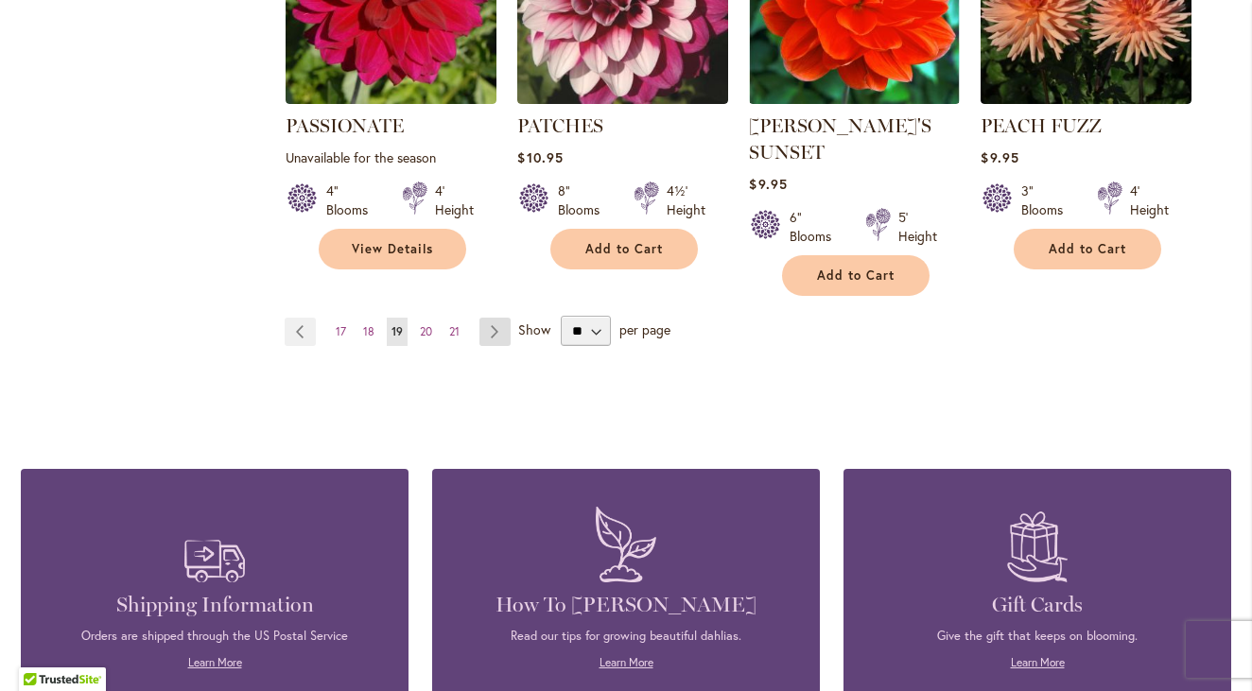
click at [492, 318] on link "Page Next" at bounding box center [495, 332] width 31 height 28
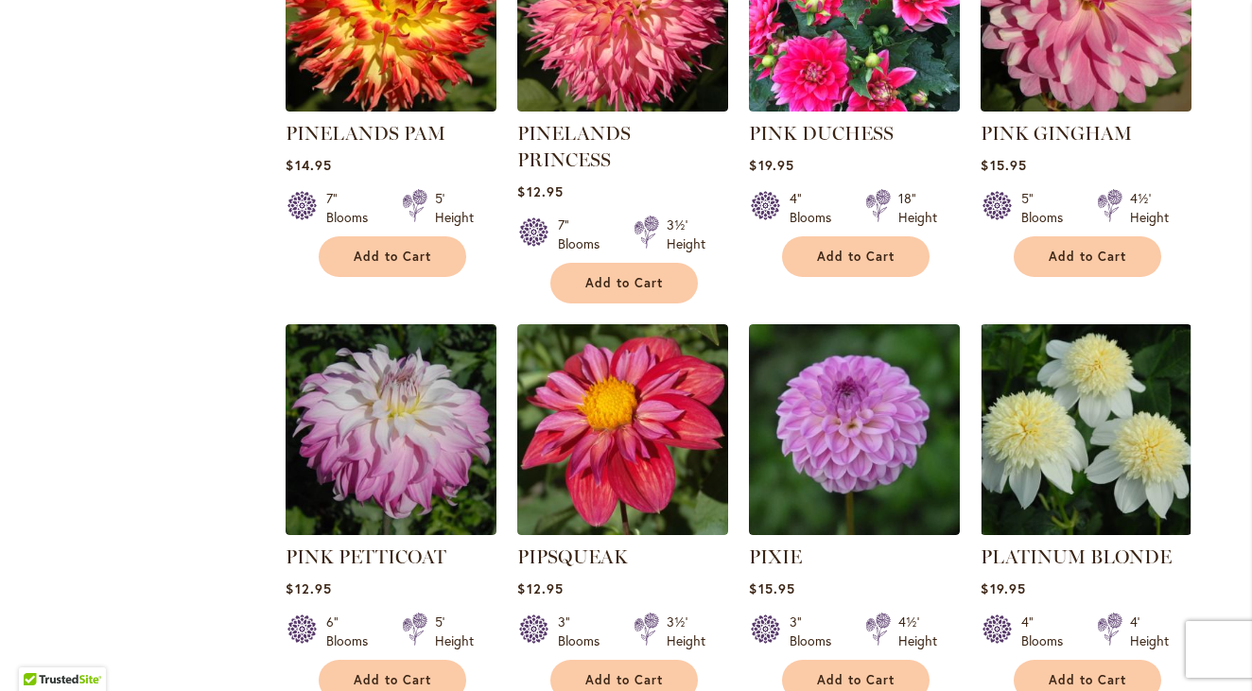
scroll to position [1513, 0]
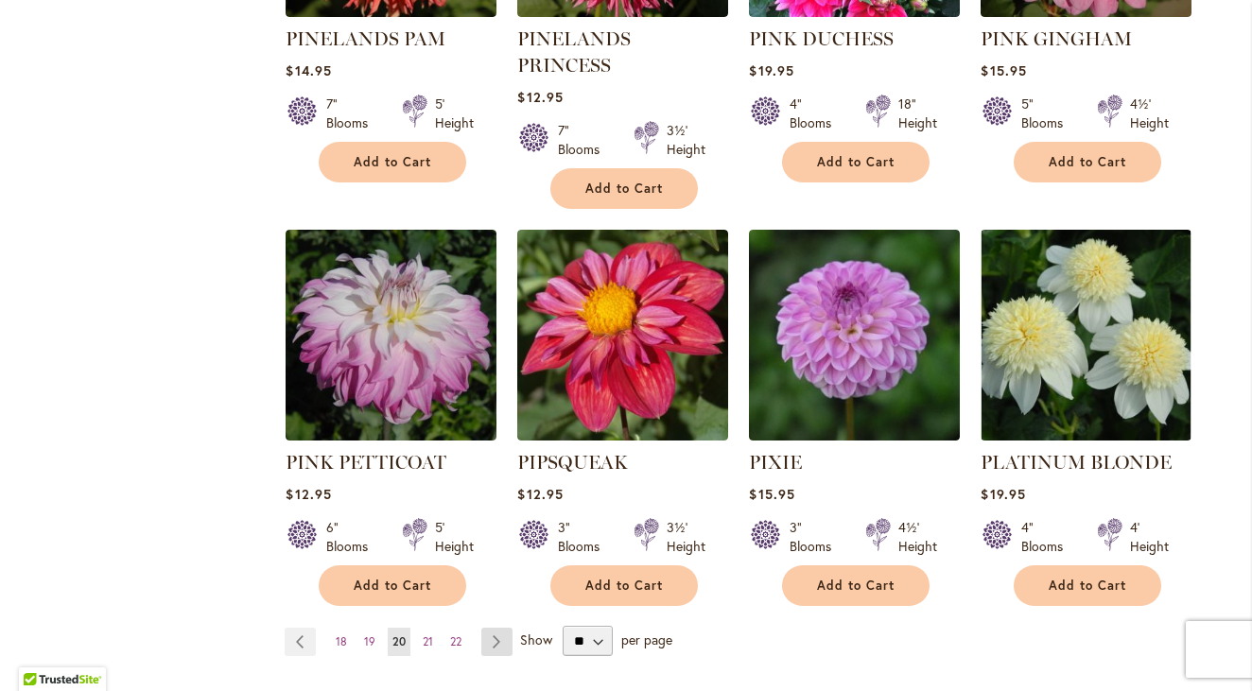
click at [494, 628] on link "Page Next" at bounding box center [496, 642] width 31 height 28
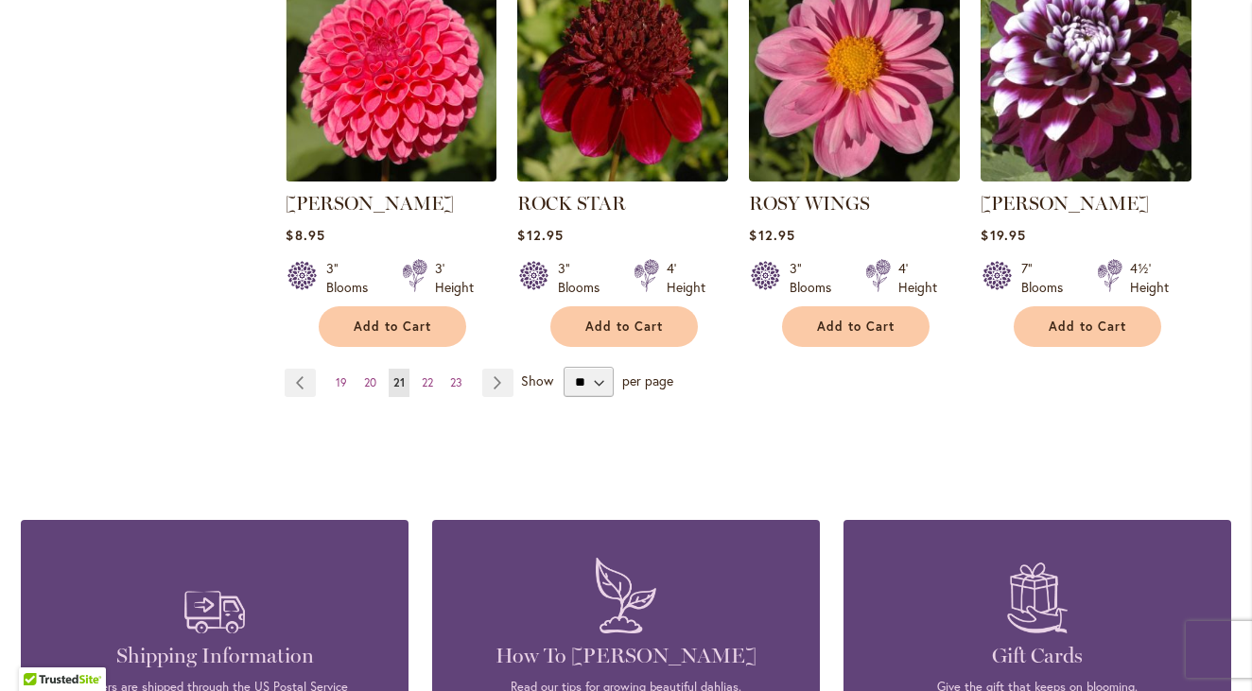
scroll to position [1797, 0]
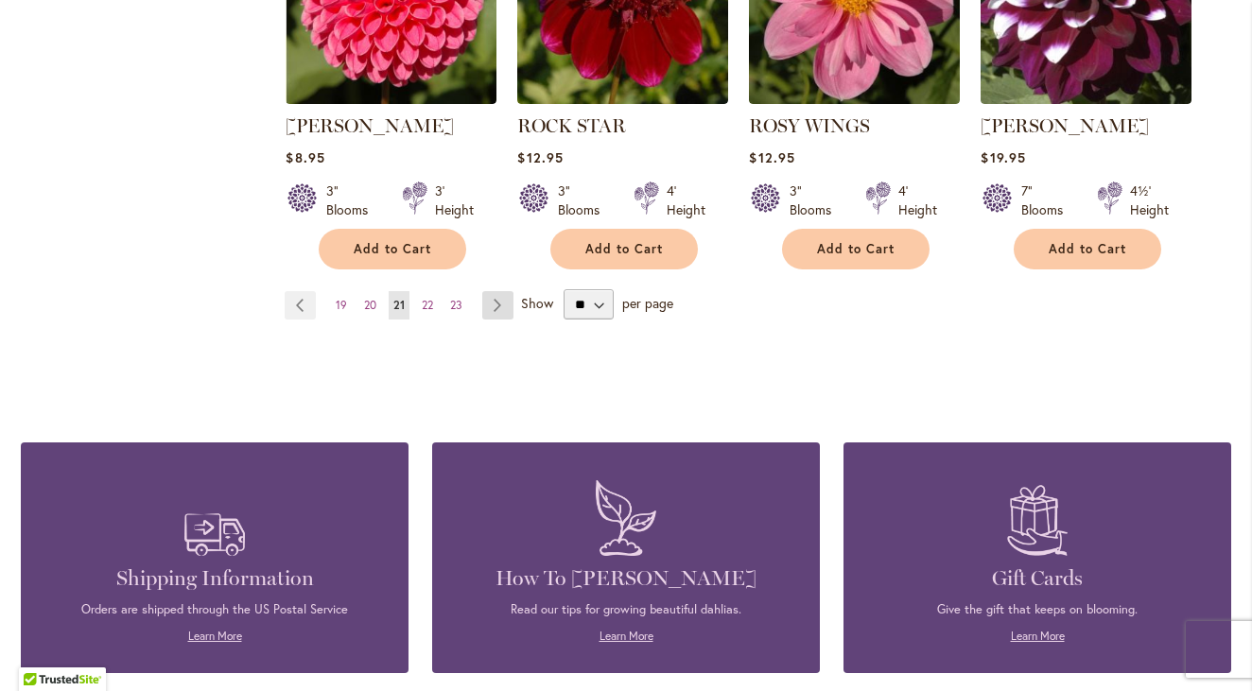
click at [492, 294] on link "Page Next" at bounding box center [497, 305] width 31 height 28
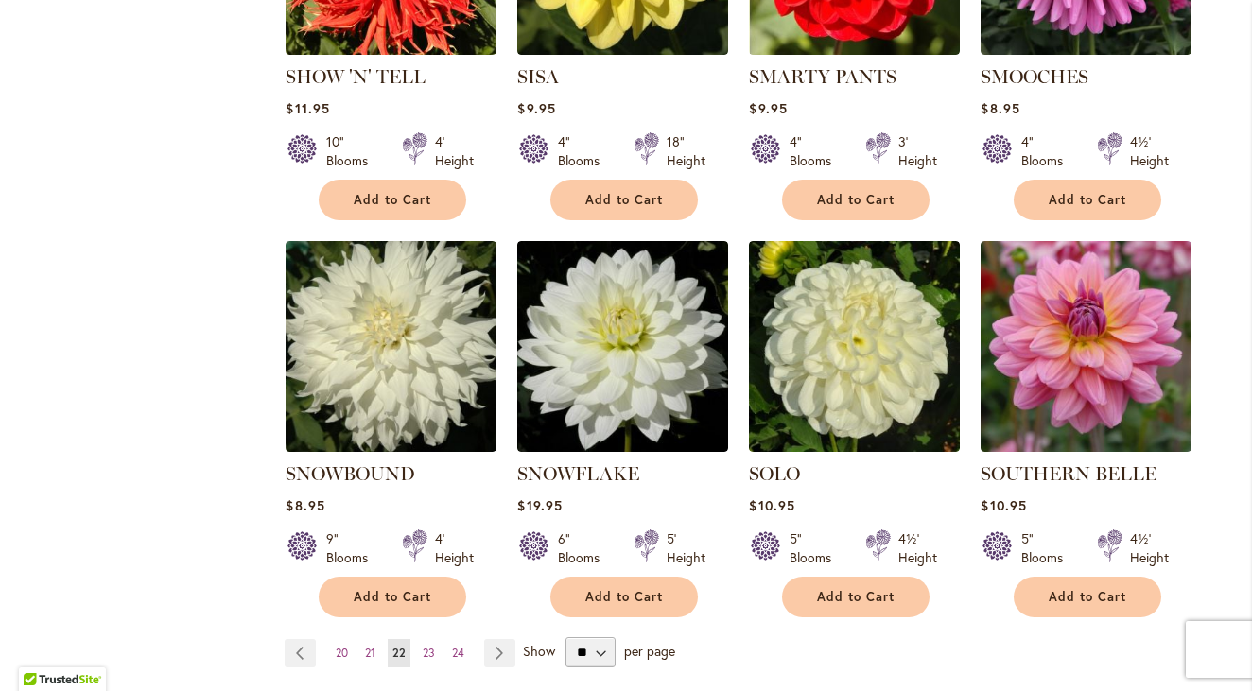
scroll to position [1513, 0]
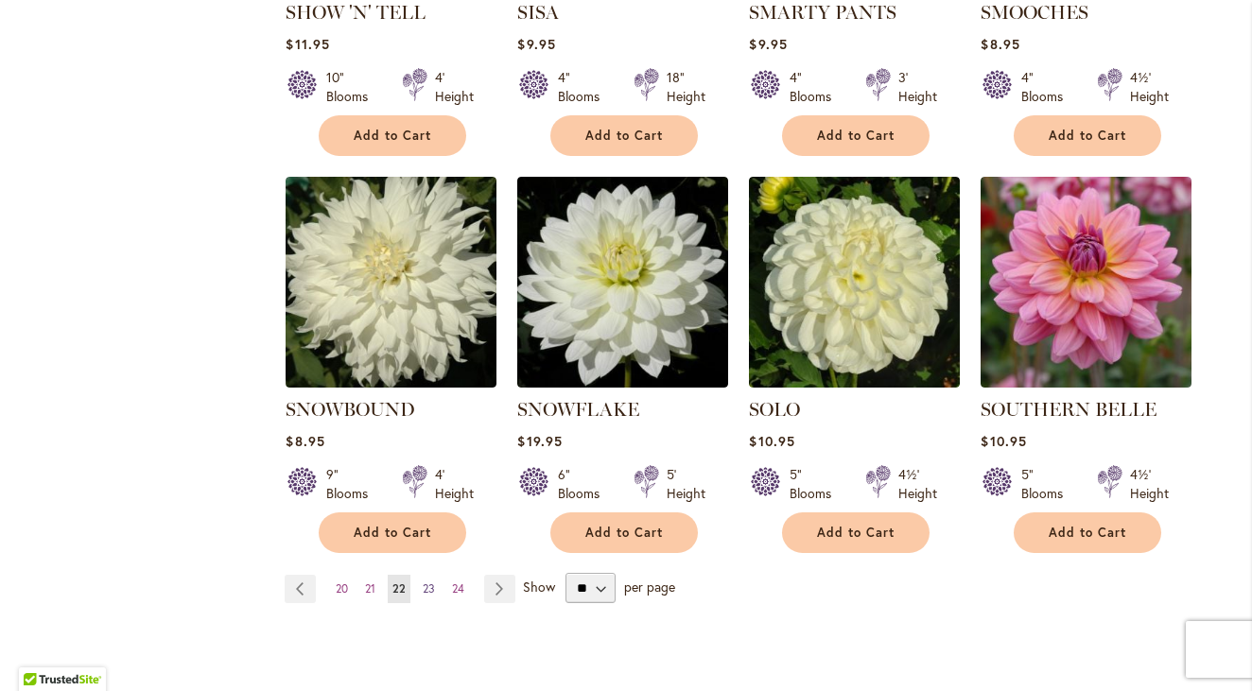
click at [423, 582] on span "23" at bounding box center [429, 589] width 12 height 14
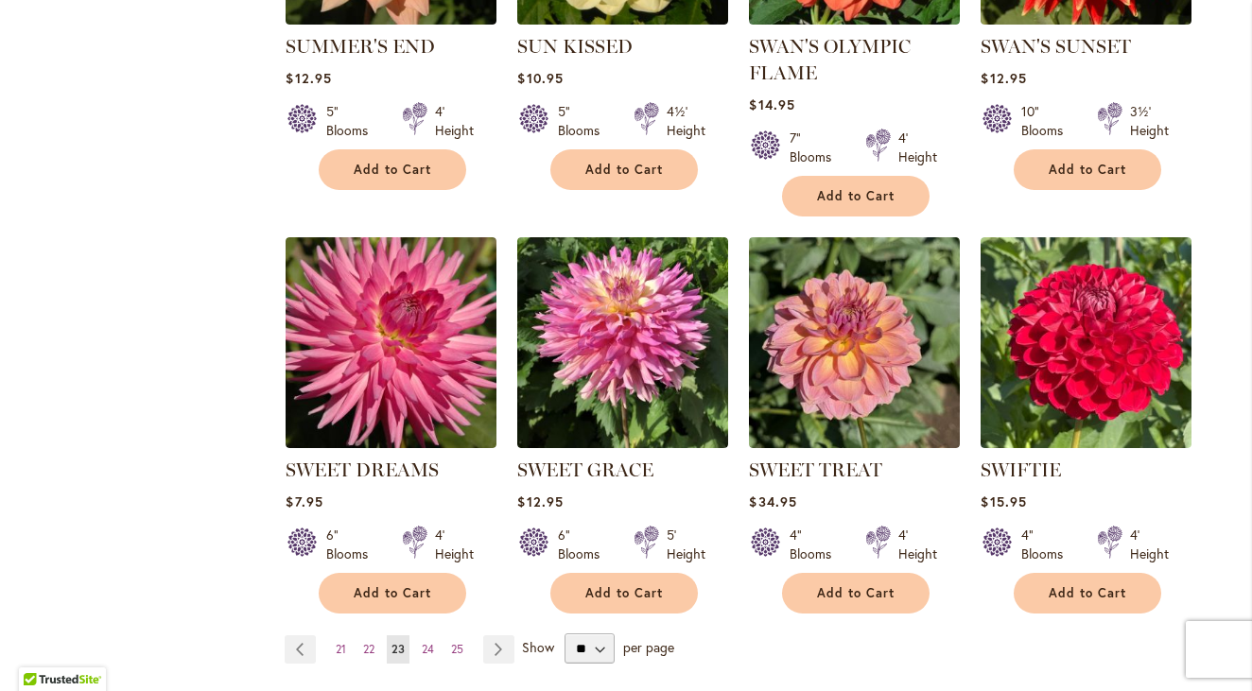
scroll to position [1608, 0]
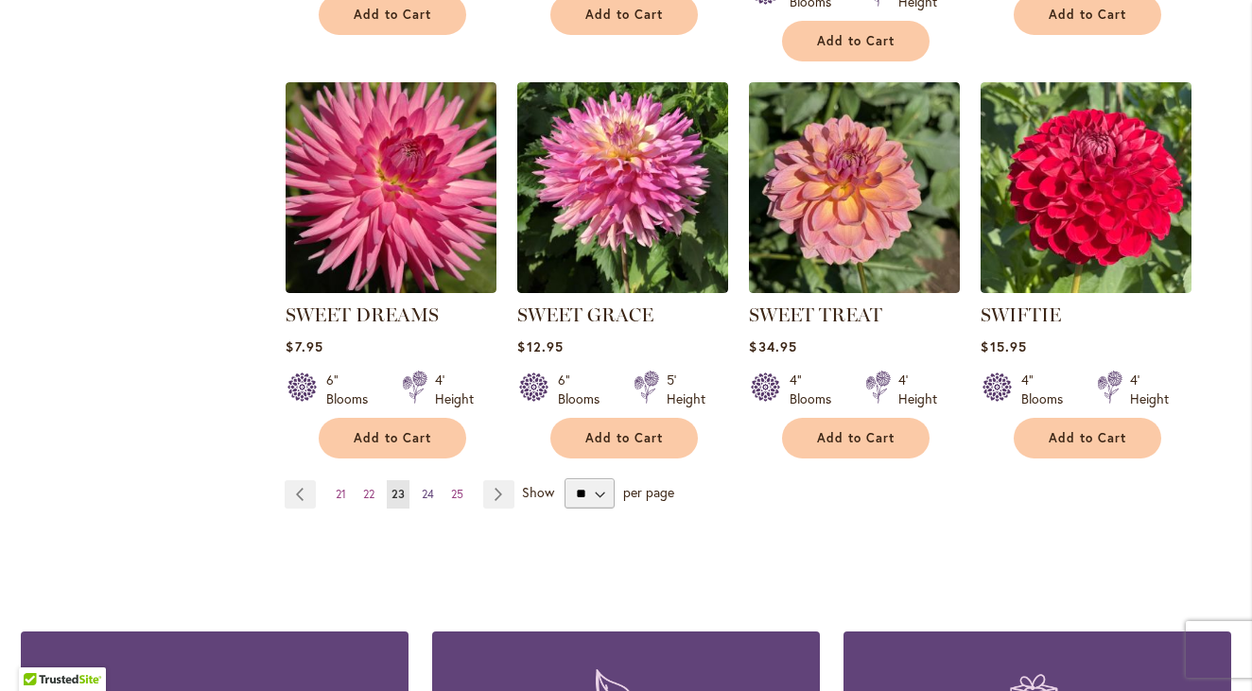
click at [423, 490] on span "24" at bounding box center [428, 494] width 12 height 14
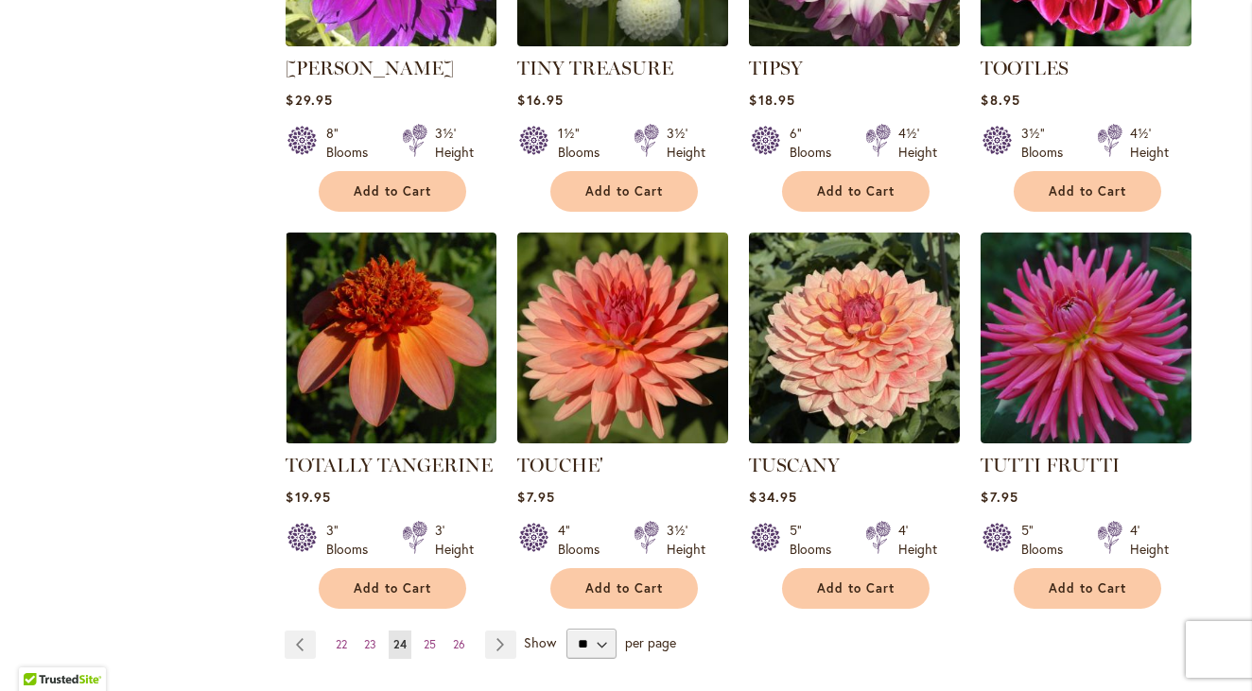
scroll to position [1513, 0]
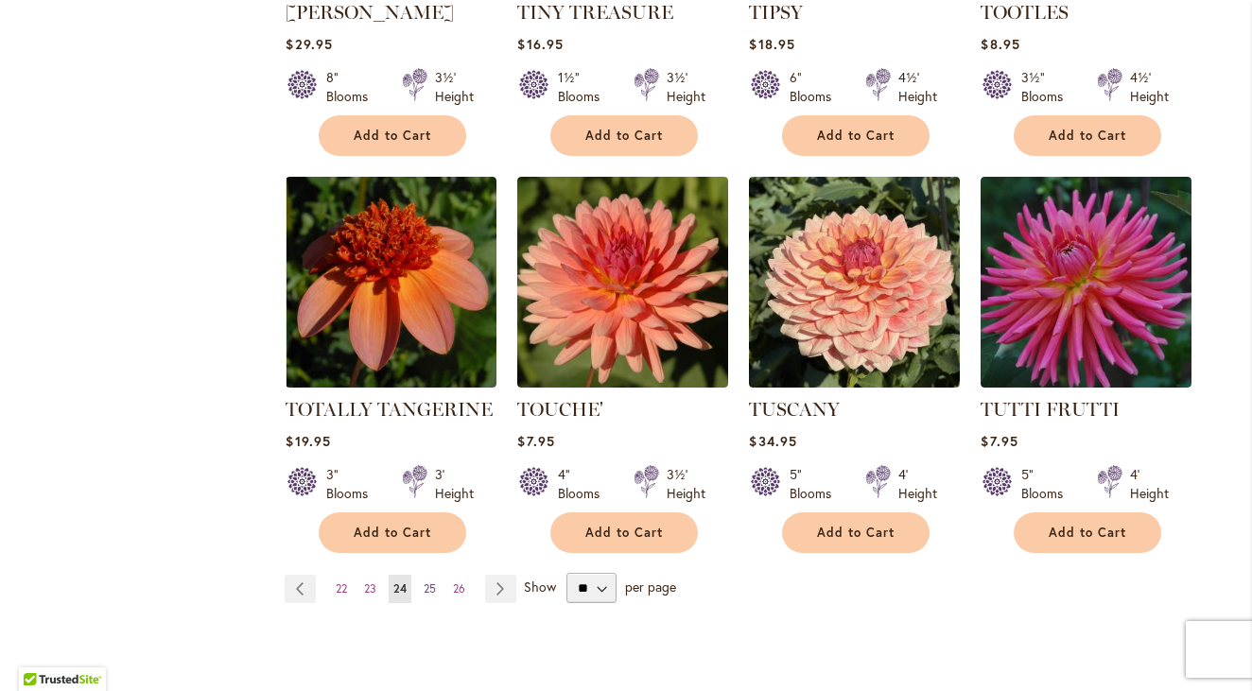
click at [428, 582] on span "25" at bounding box center [430, 589] width 12 height 14
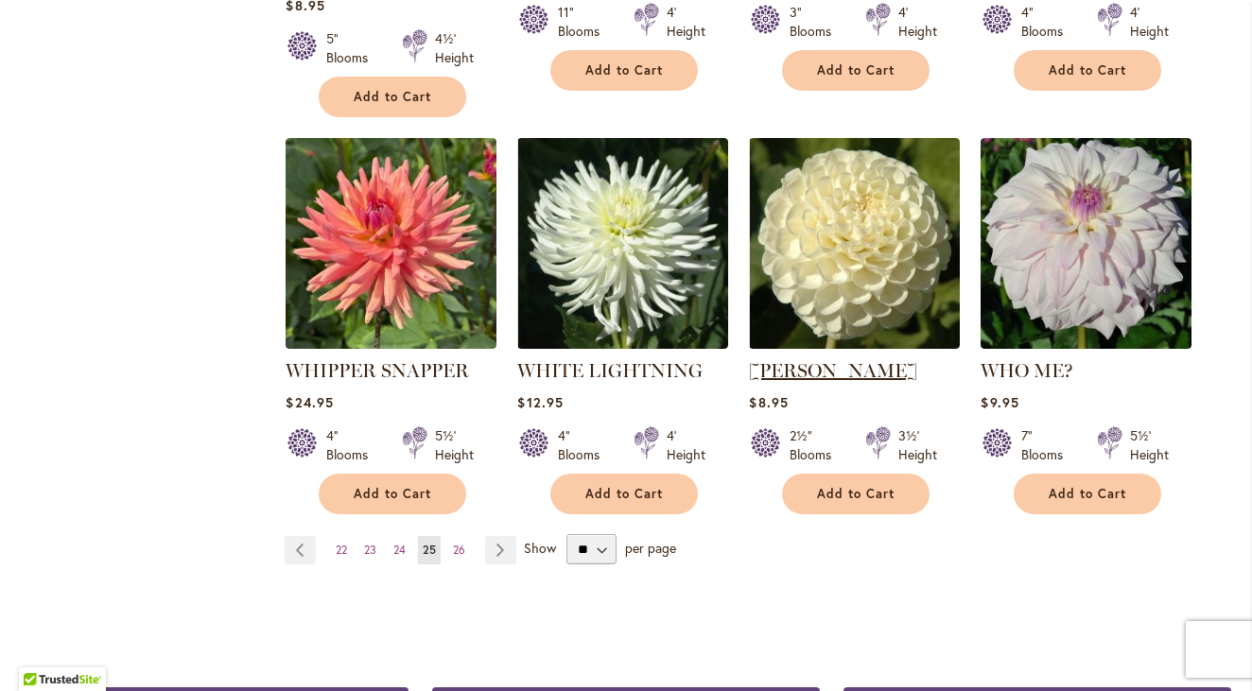
scroll to position [1703, 0]
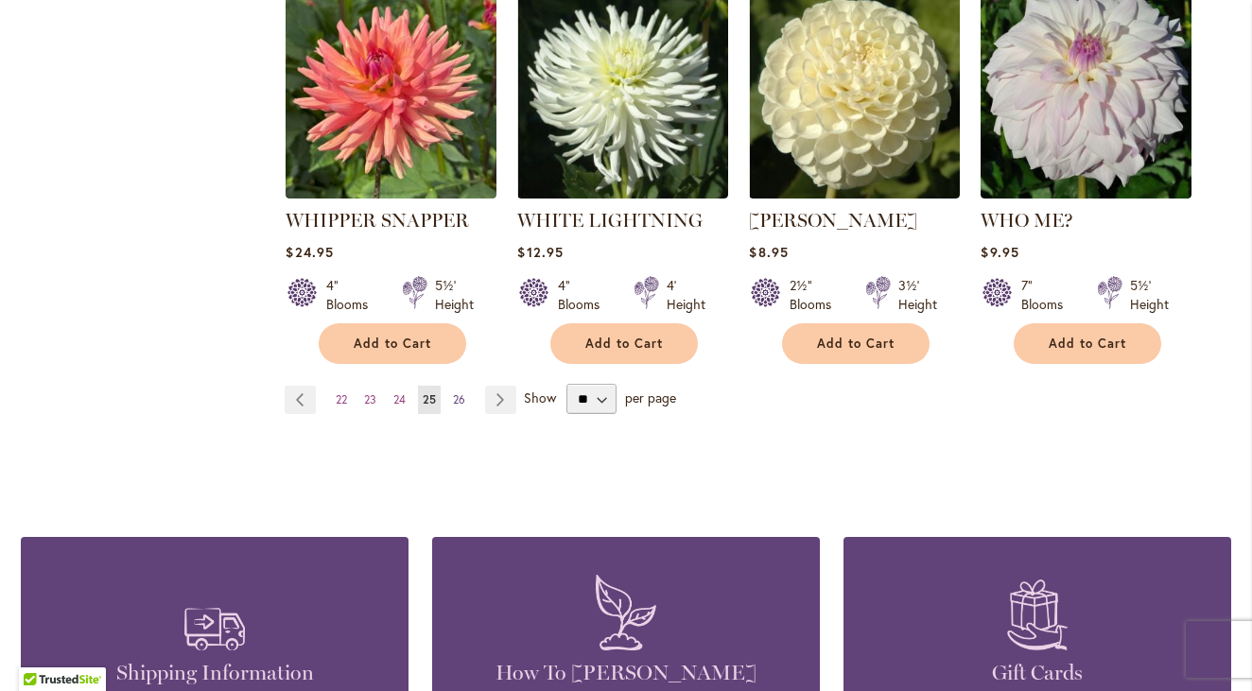
click at [453, 393] on span "26" at bounding box center [459, 400] width 12 height 14
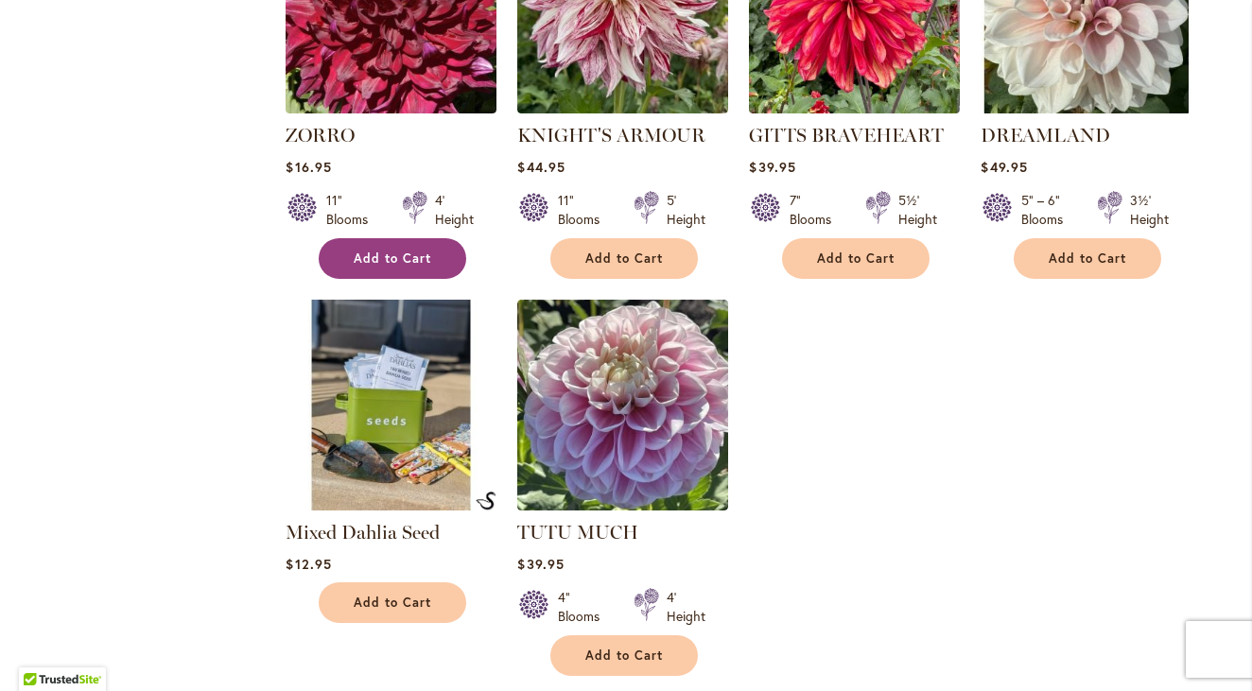
scroll to position [1419, 0]
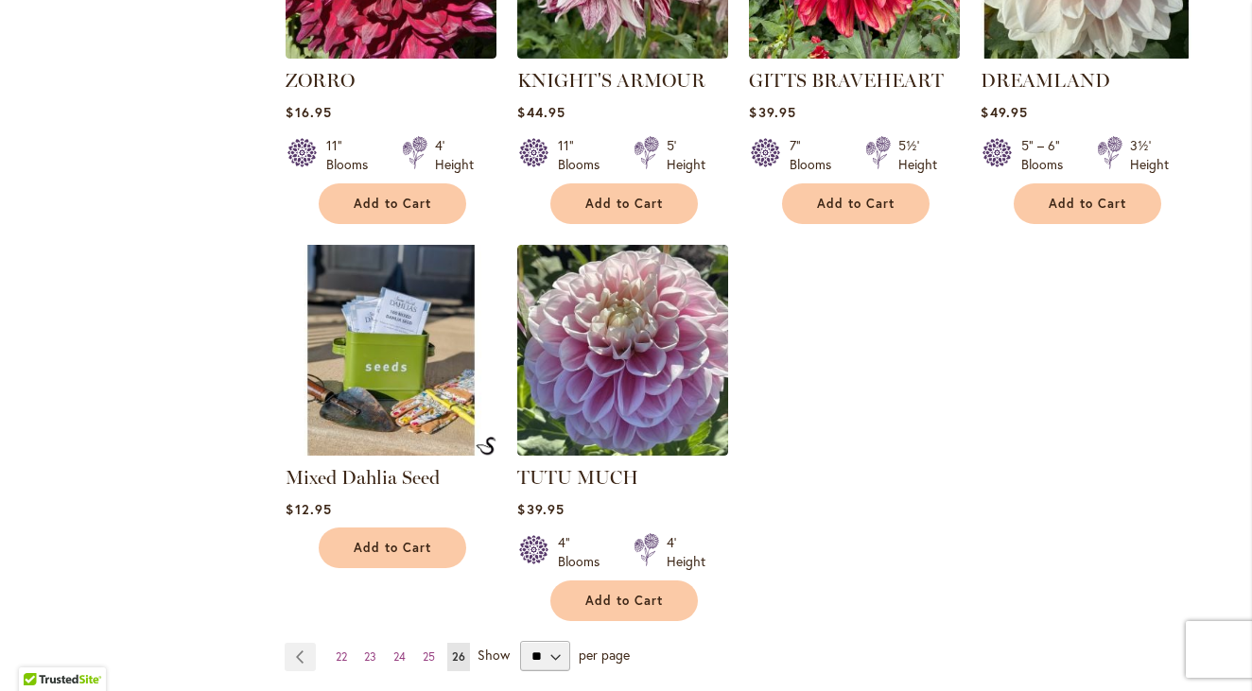
click at [414, 409] on img at bounding box center [391, 350] width 221 height 221
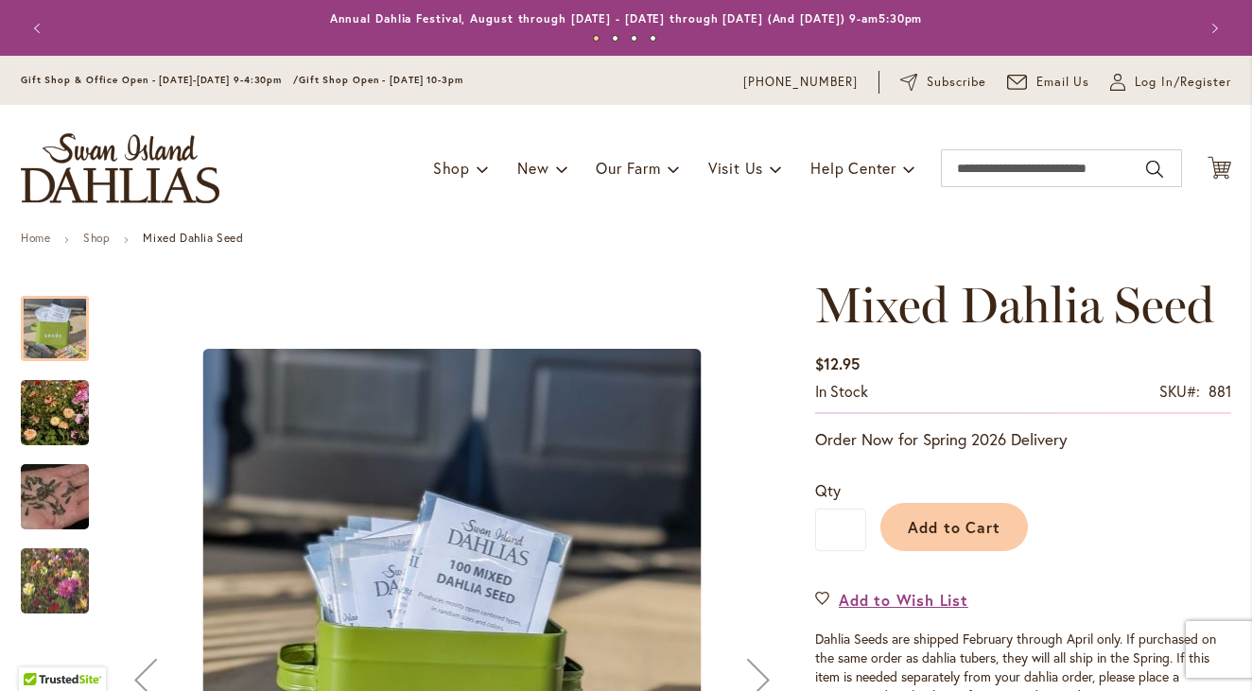
click at [52, 412] on img "Swan Island Dahlias - Dahlia Seedlings" at bounding box center [55, 413] width 136 height 91
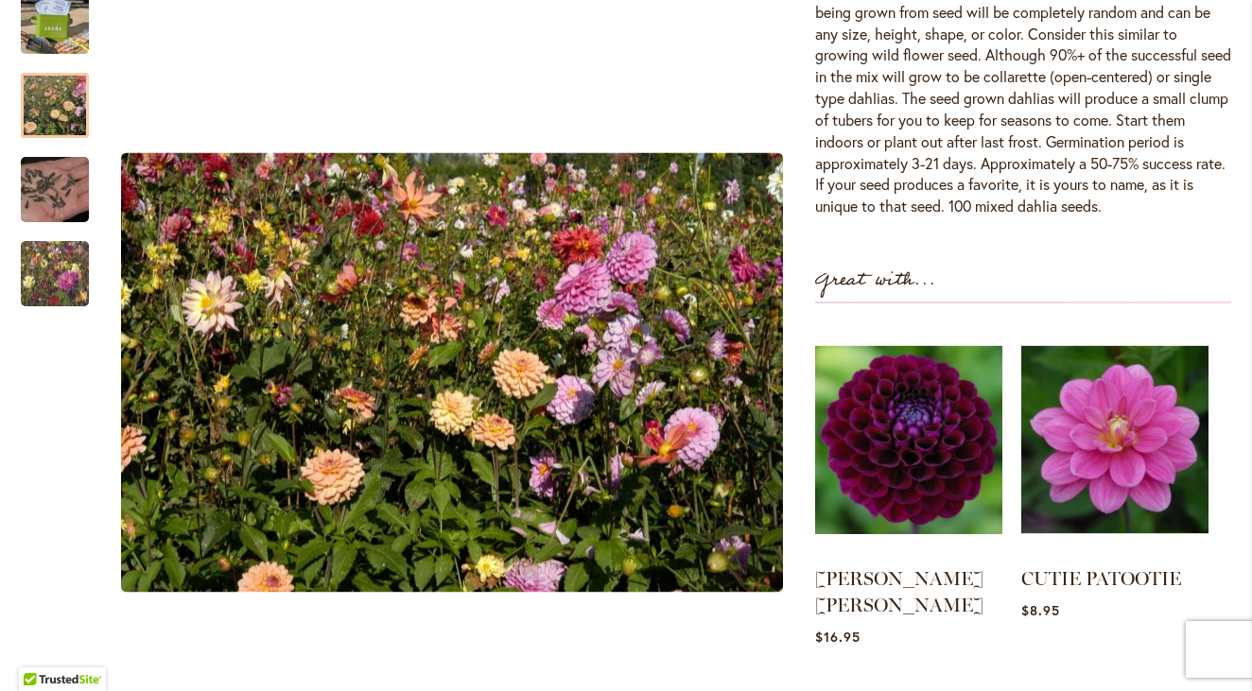
scroll to position [946, 0]
